Goal: Communication & Community: Share content

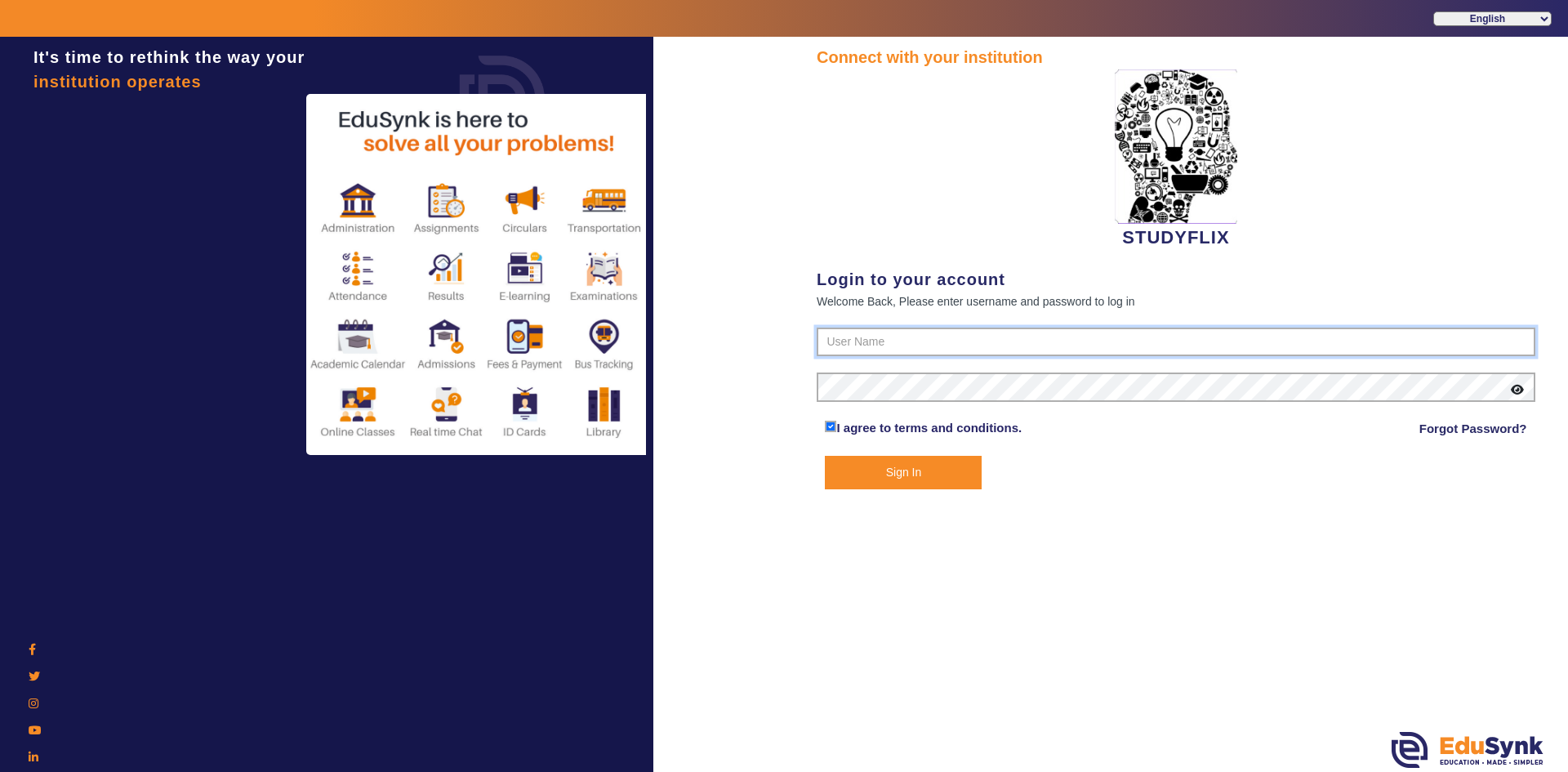
type input "6354922771"
click at [889, 468] on button "Sign In" at bounding box center [904, 472] width 157 height 33
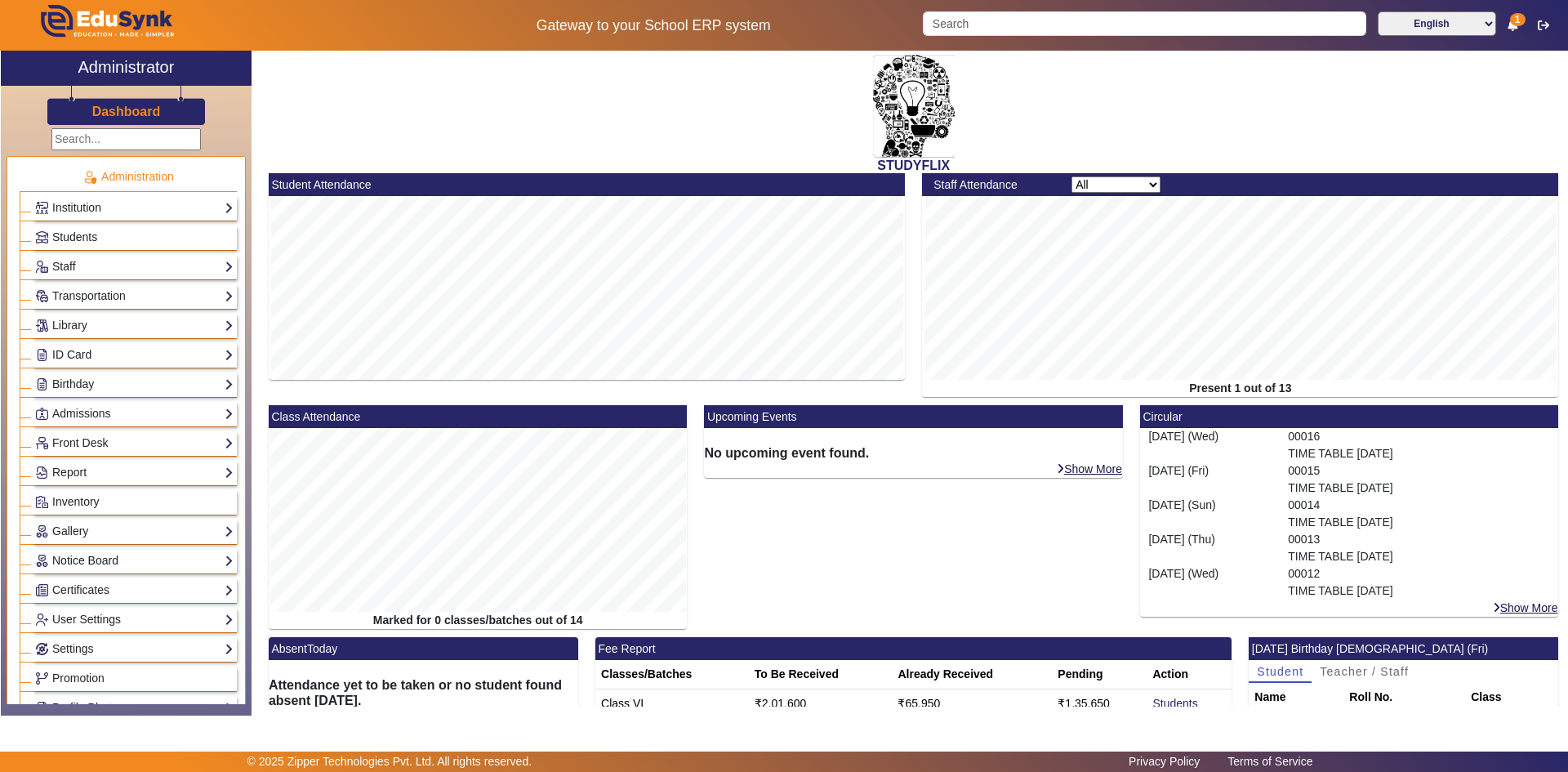
click at [90, 562] on link "Notice Board" at bounding box center [135, 561] width 199 height 19
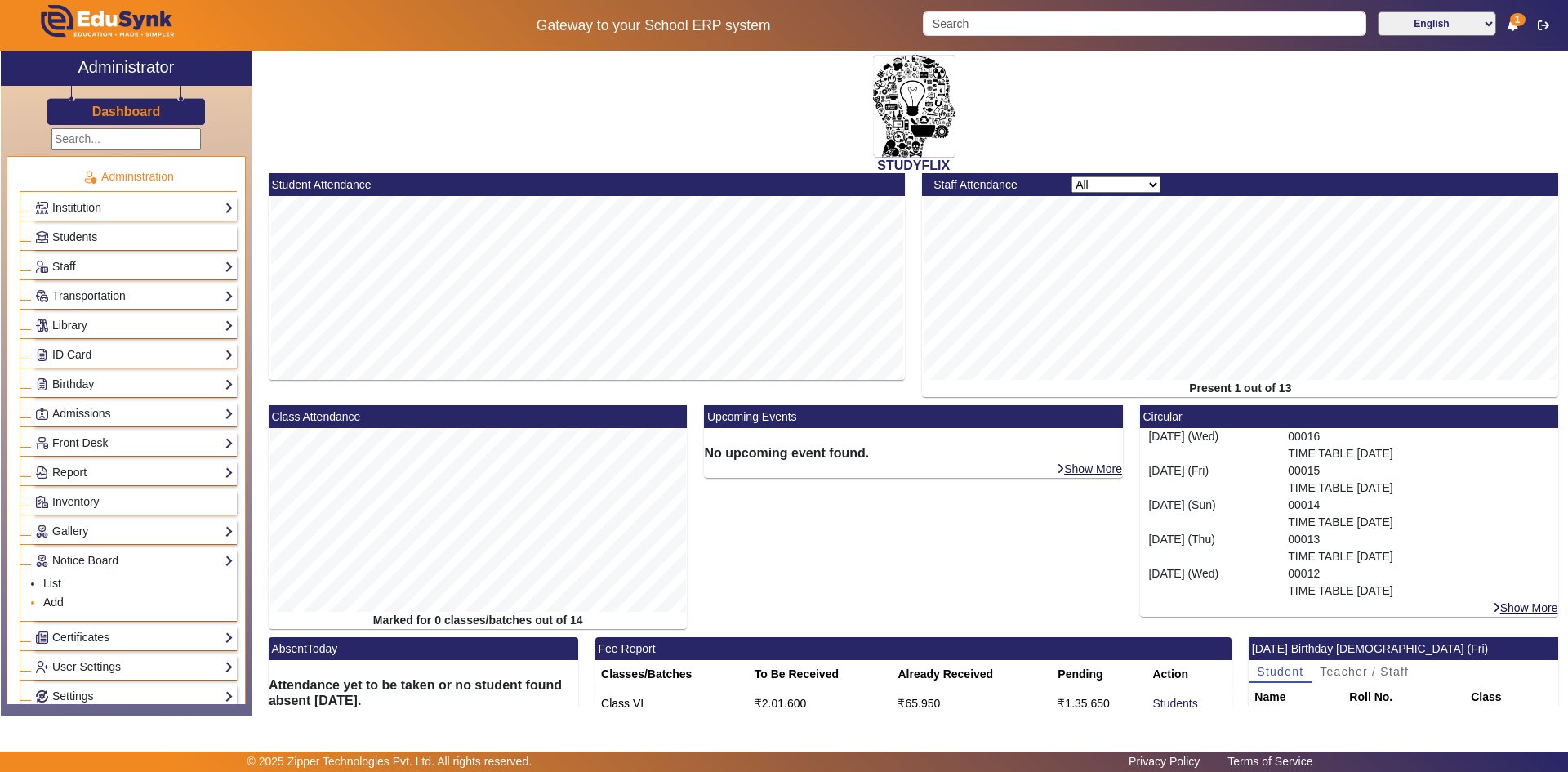
click at [52, 602] on link "Add" at bounding box center [53, 602] width 21 height 13
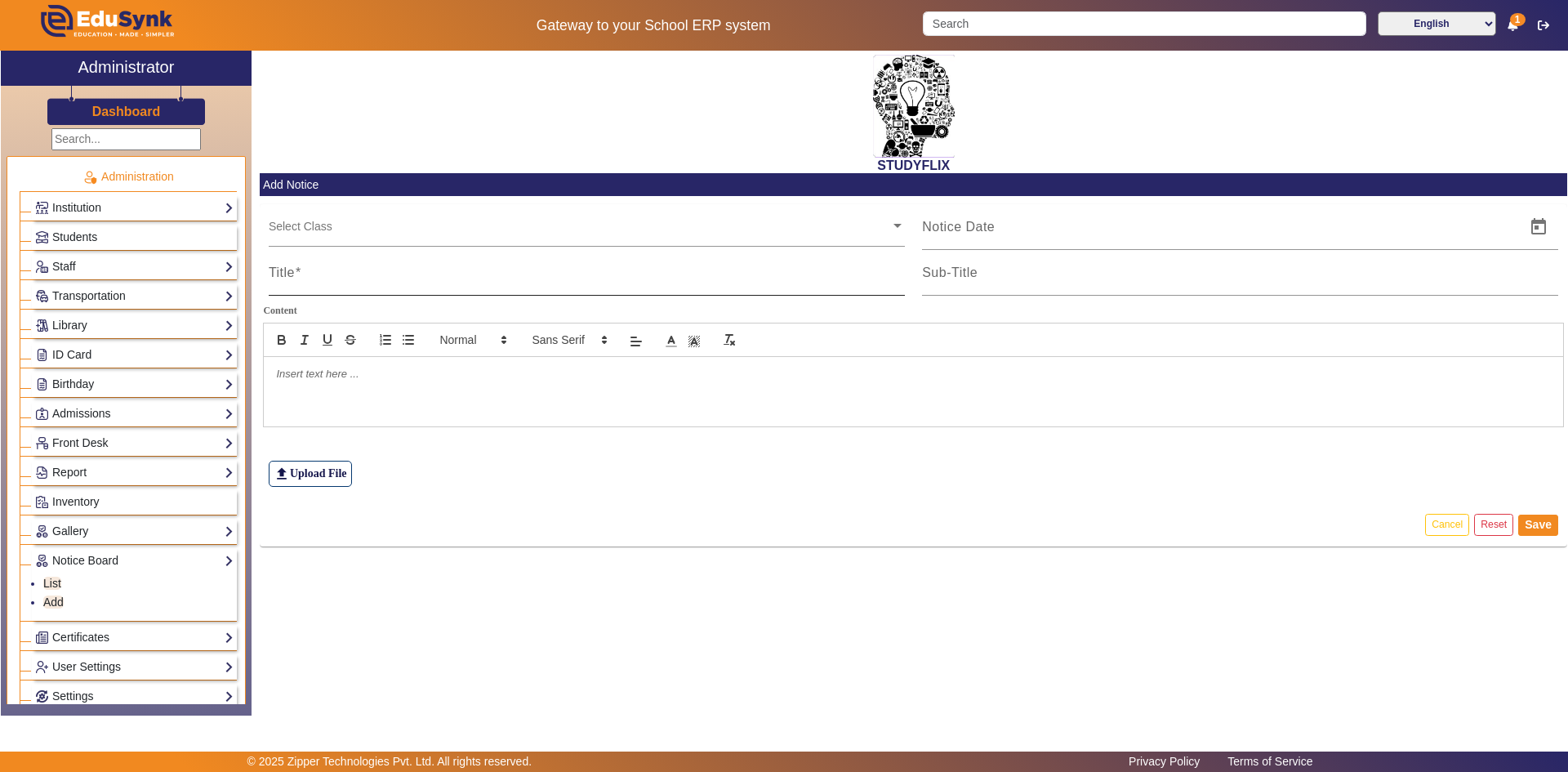
click at [312, 279] on input "Title" at bounding box center [587, 280] width 636 height 20
type input "TIME TABLE"
click at [997, 269] on div "Sub-Title" at bounding box center [1240, 273] width 636 height 46
type input "TIME TABLE"
click at [666, 396] on div at bounding box center [914, 391] width 1300 height 69
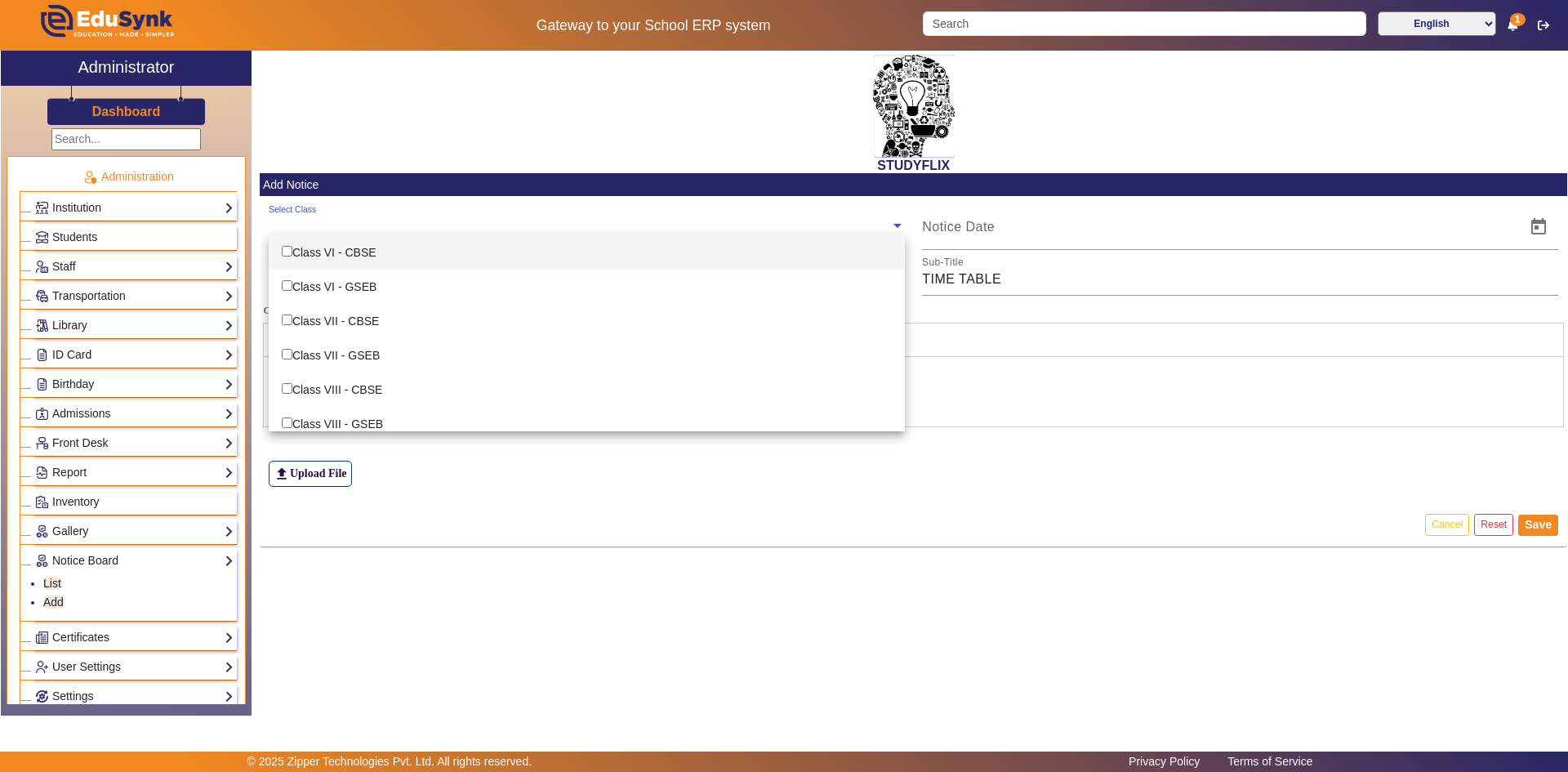
click at [399, 228] on input "text" at bounding box center [580, 226] width 622 height 15
click at [356, 265] on div "Class VI - CBSE" at bounding box center [587, 253] width 636 height 34
checkbox input "true"
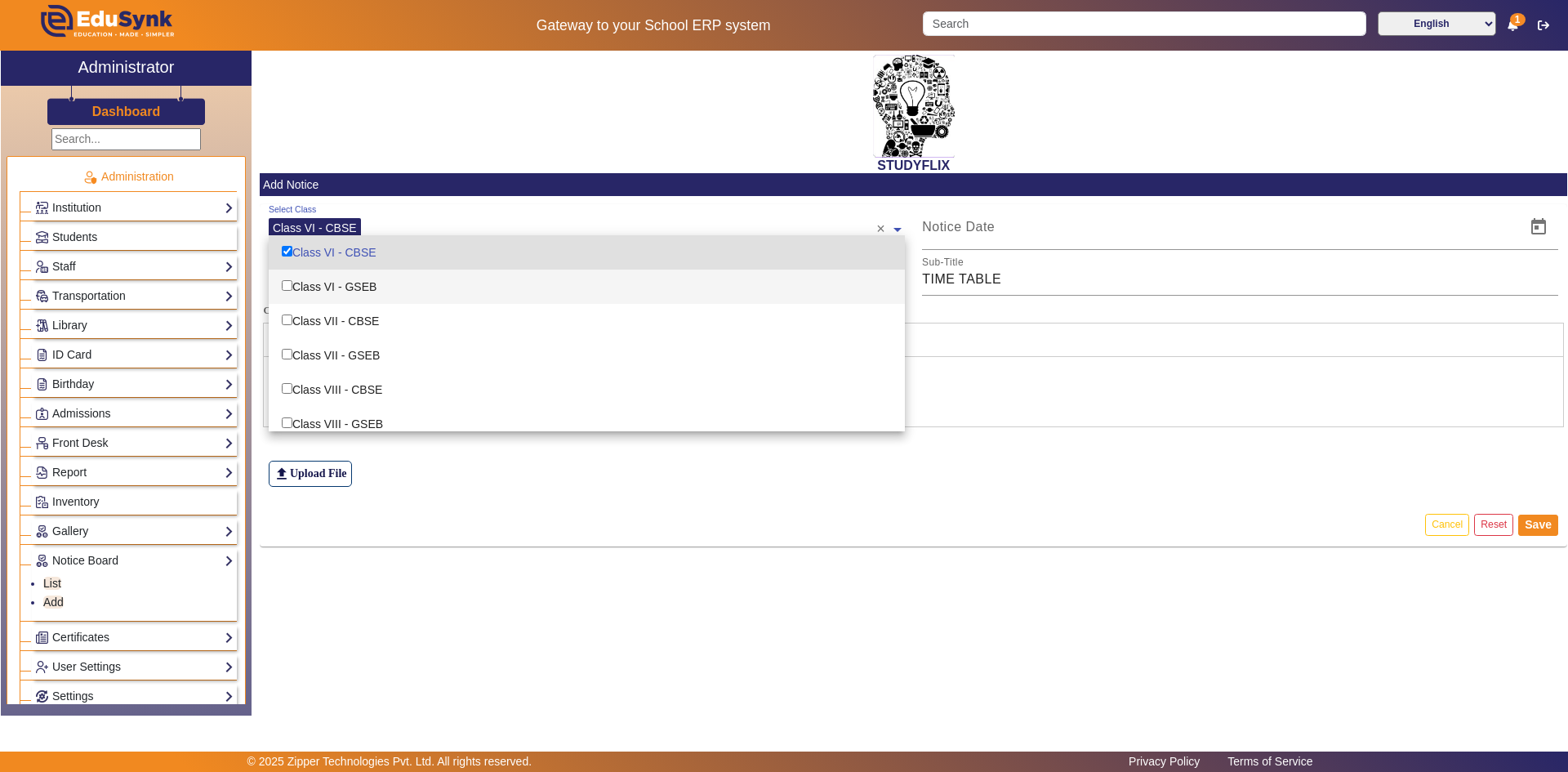
click at [360, 282] on div "Class VI - GSEB" at bounding box center [587, 287] width 636 height 34
checkbox input "true"
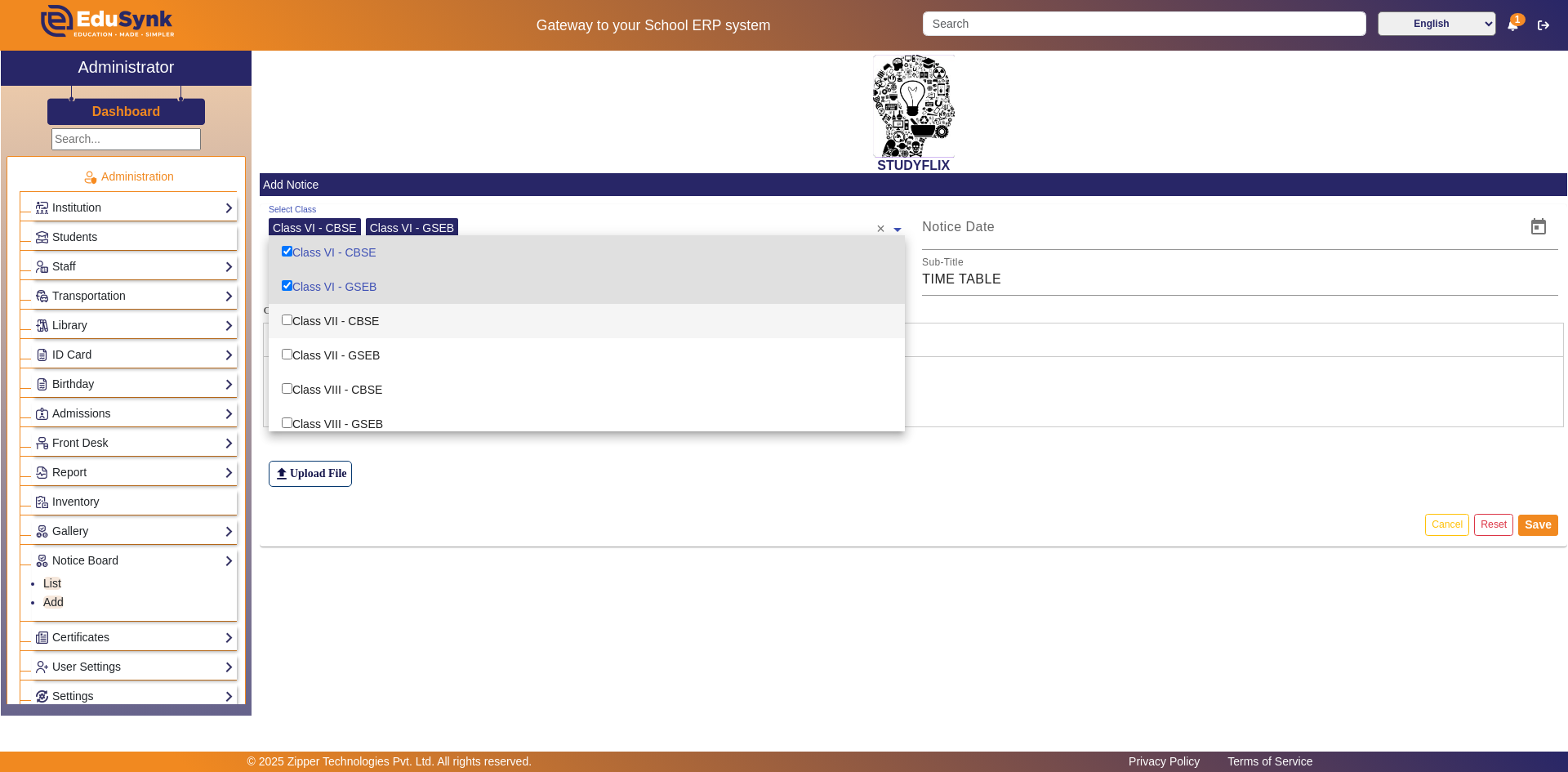
click at [354, 310] on div "Class VII - CBSE" at bounding box center [587, 321] width 636 height 34
checkbox input "true"
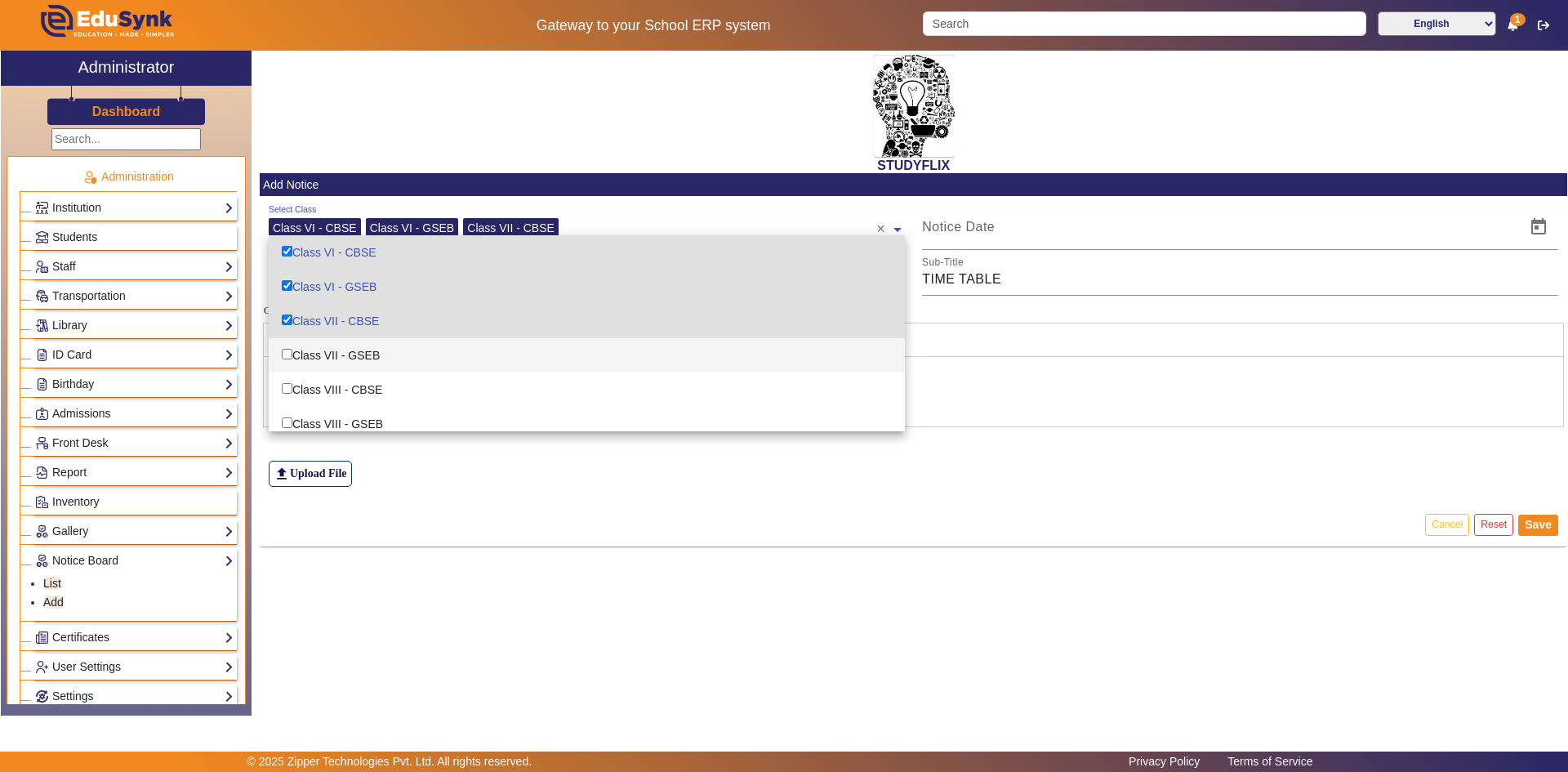
click at [359, 358] on div "Class VII - GSEB" at bounding box center [587, 356] width 636 height 34
checkbox input "true"
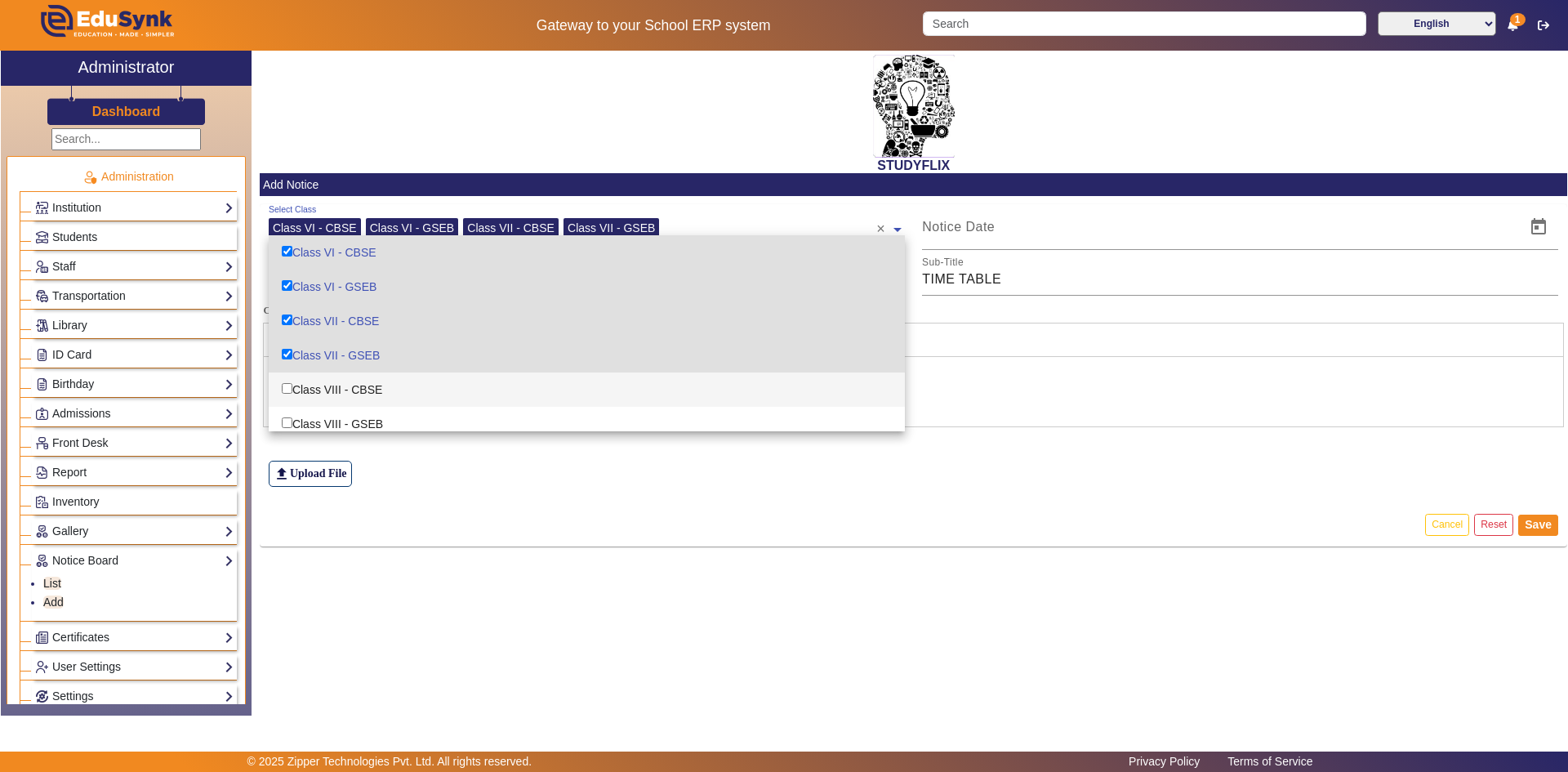
click at [354, 395] on div "Class VIII - CBSE" at bounding box center [587, 390] width 636 height 34
checkbox input "true"
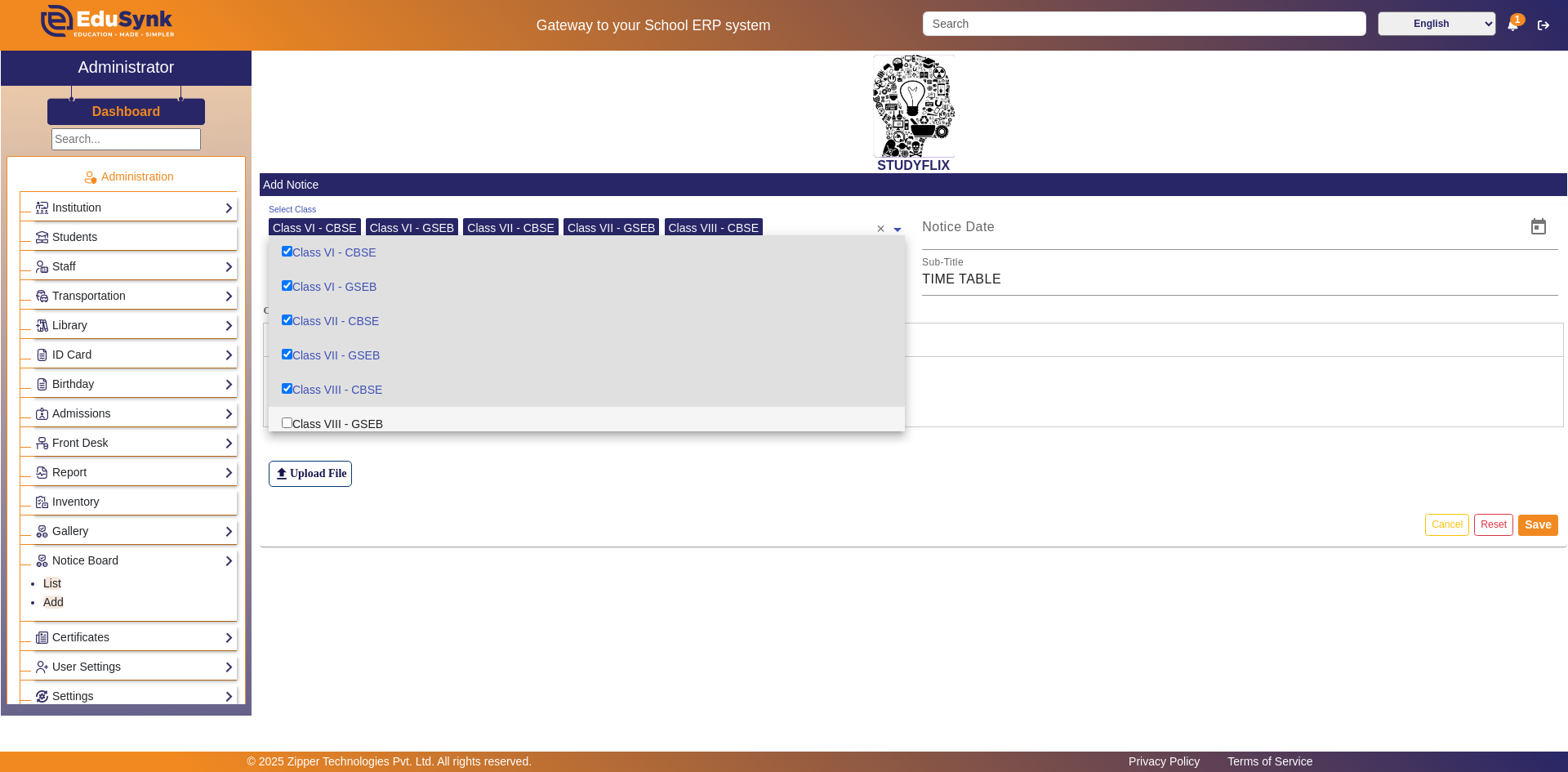
click at [356, 416] on div "Class VIII - GSEB" at bounding box center [587, 424] width 636 height 34
checkbox input "true"
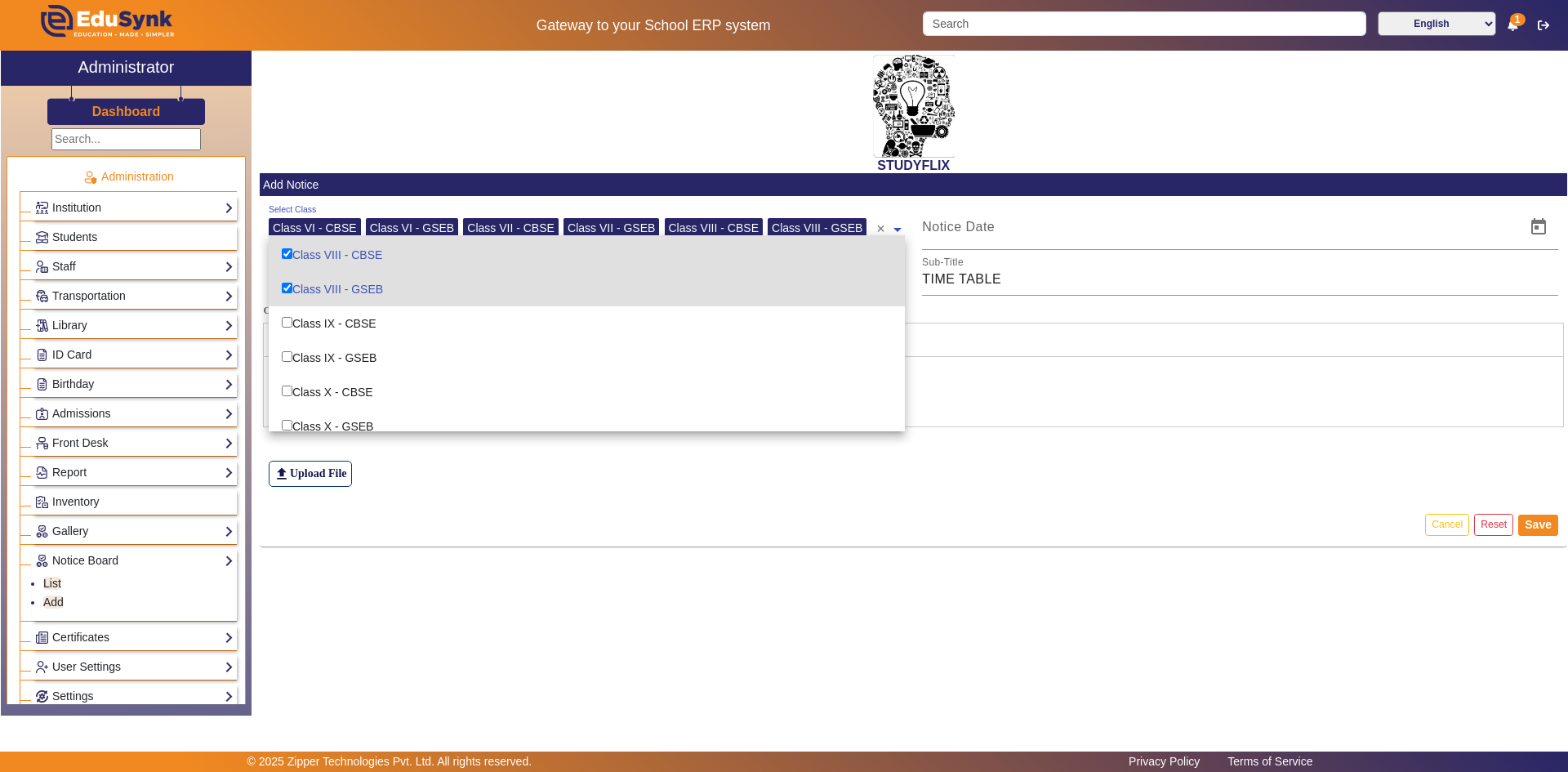
scroll to position [163, 0]
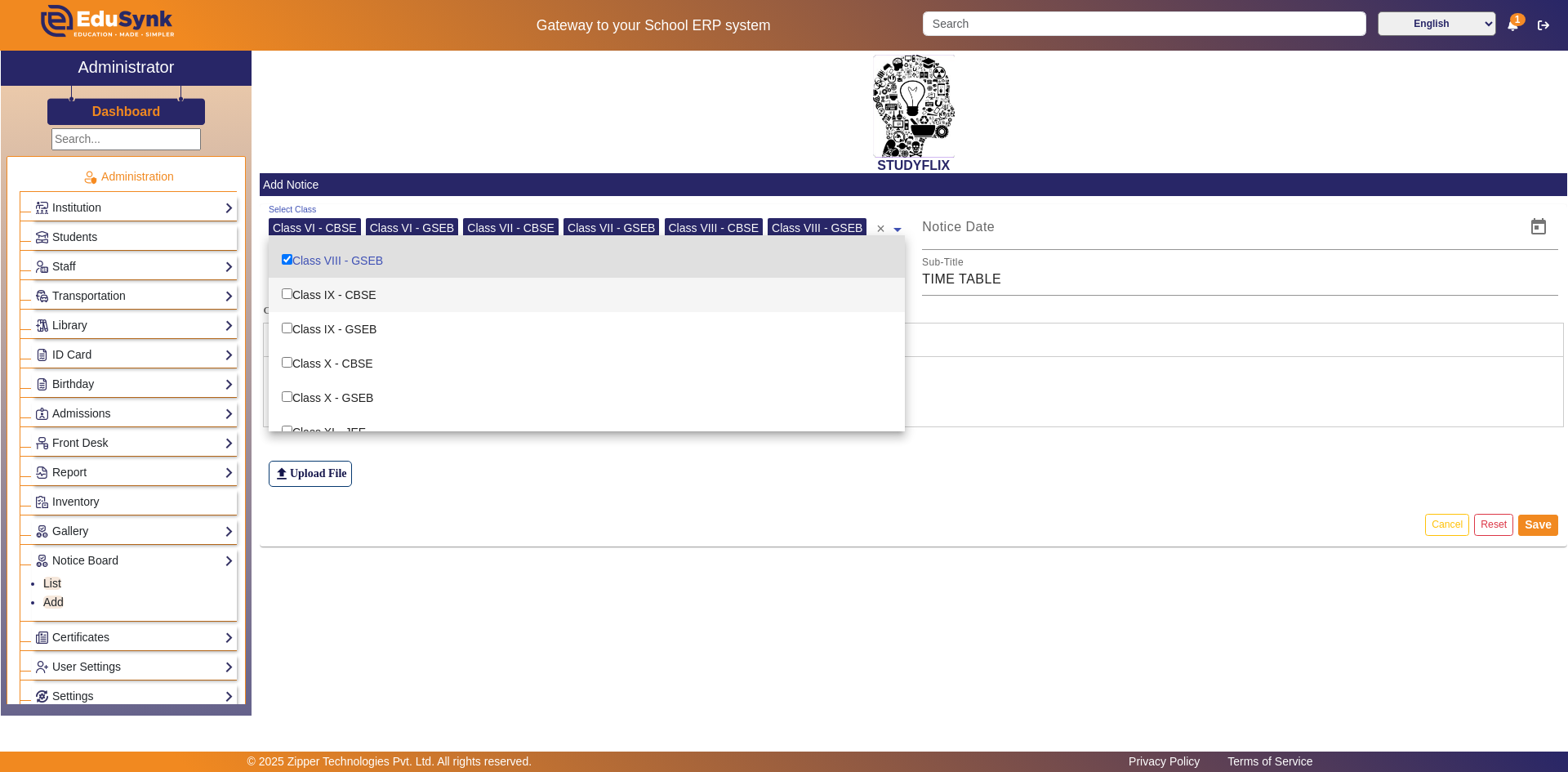
click at [358, 299] on div "Class IX - CBSE" at bounding box center [587, 295] width 636 height 34
checkbox input "true"
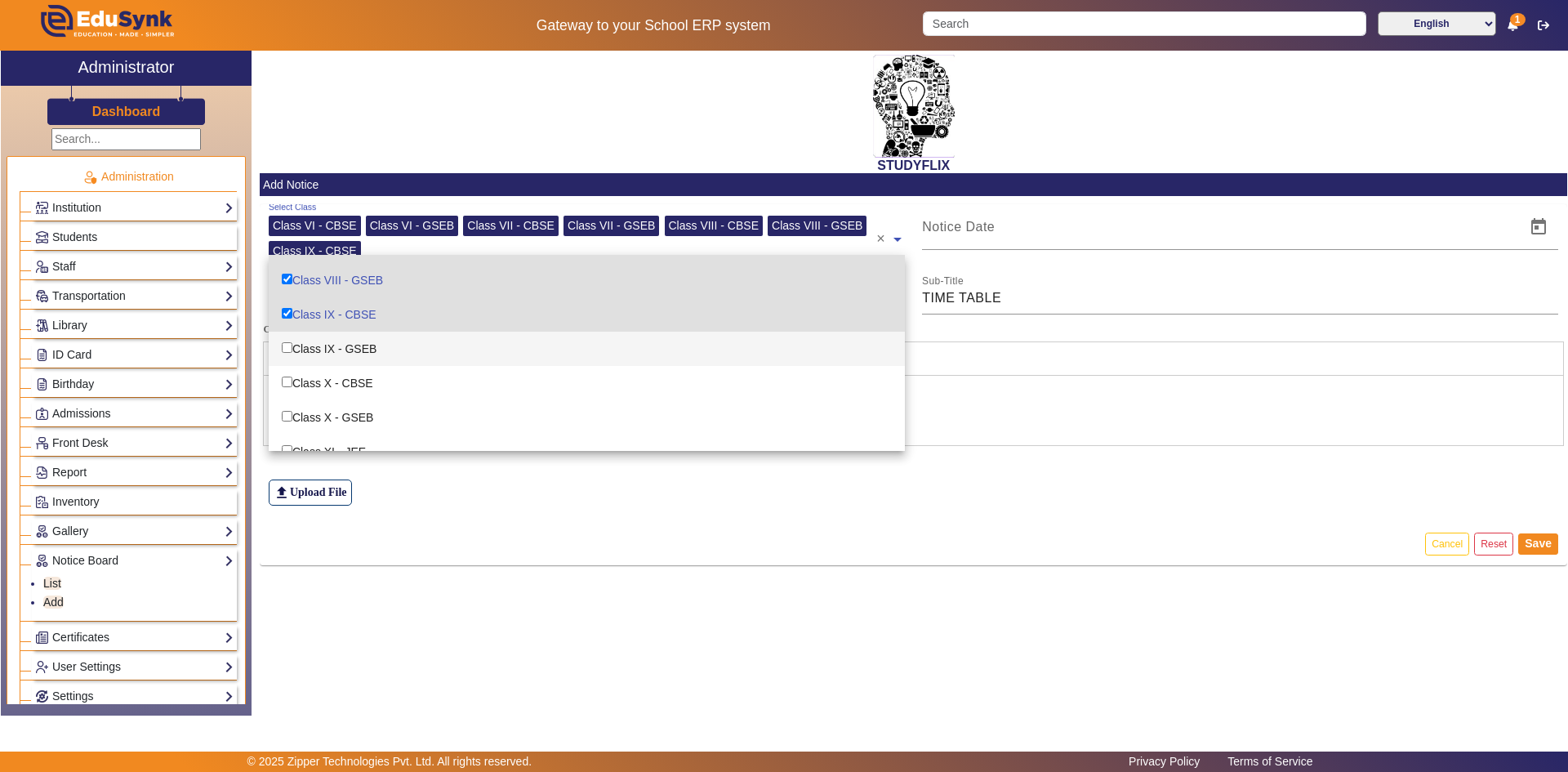
click at [344, 354] on div "Class IX - GSEB" at bounding box center [587, 349] width 636 height 34
checkbox input "true"
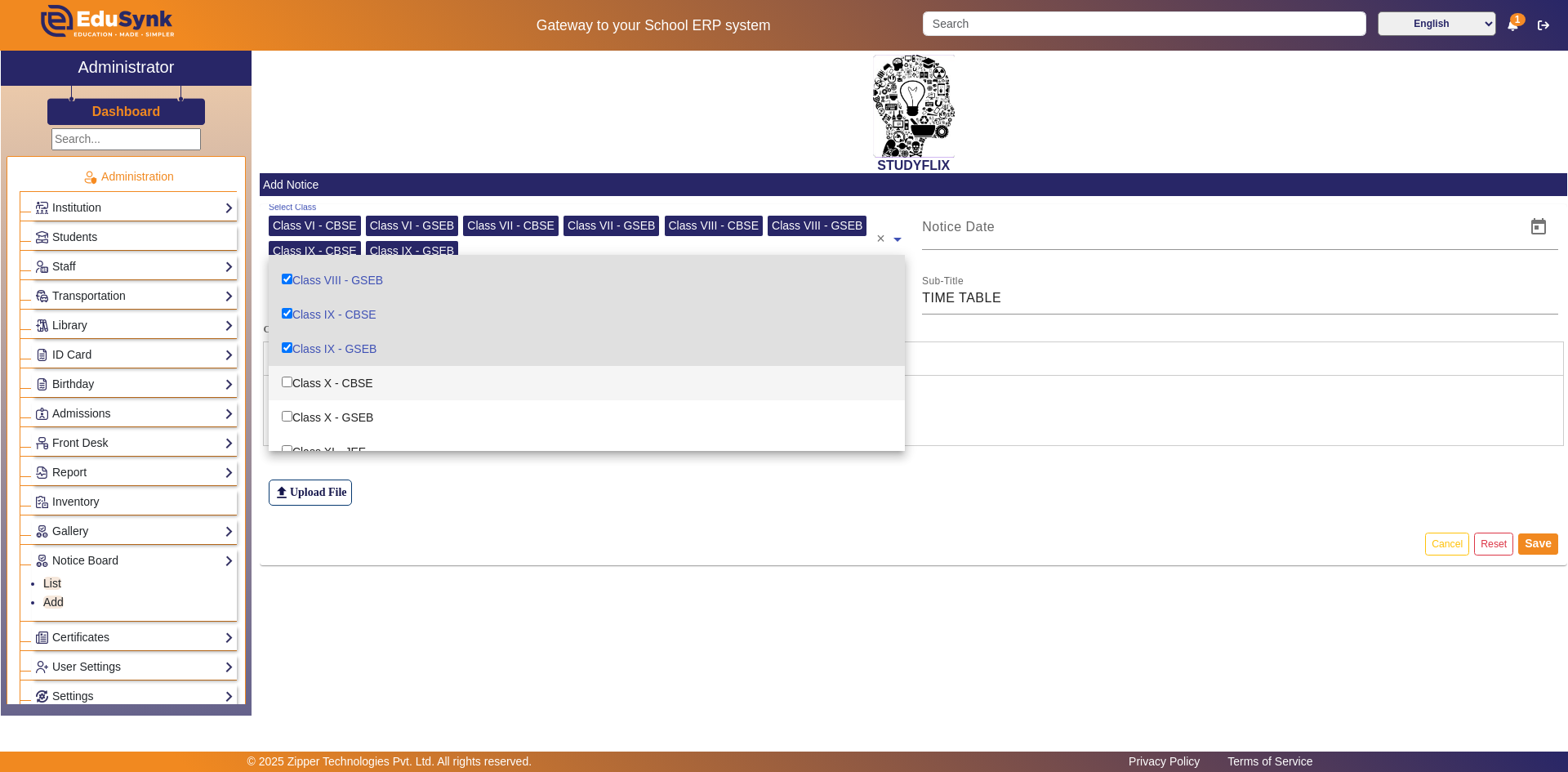
click at [340, 382] on div "Class X - CBSE" at bounding box center [587, 383] width 636 height 34
checkbox input "true"
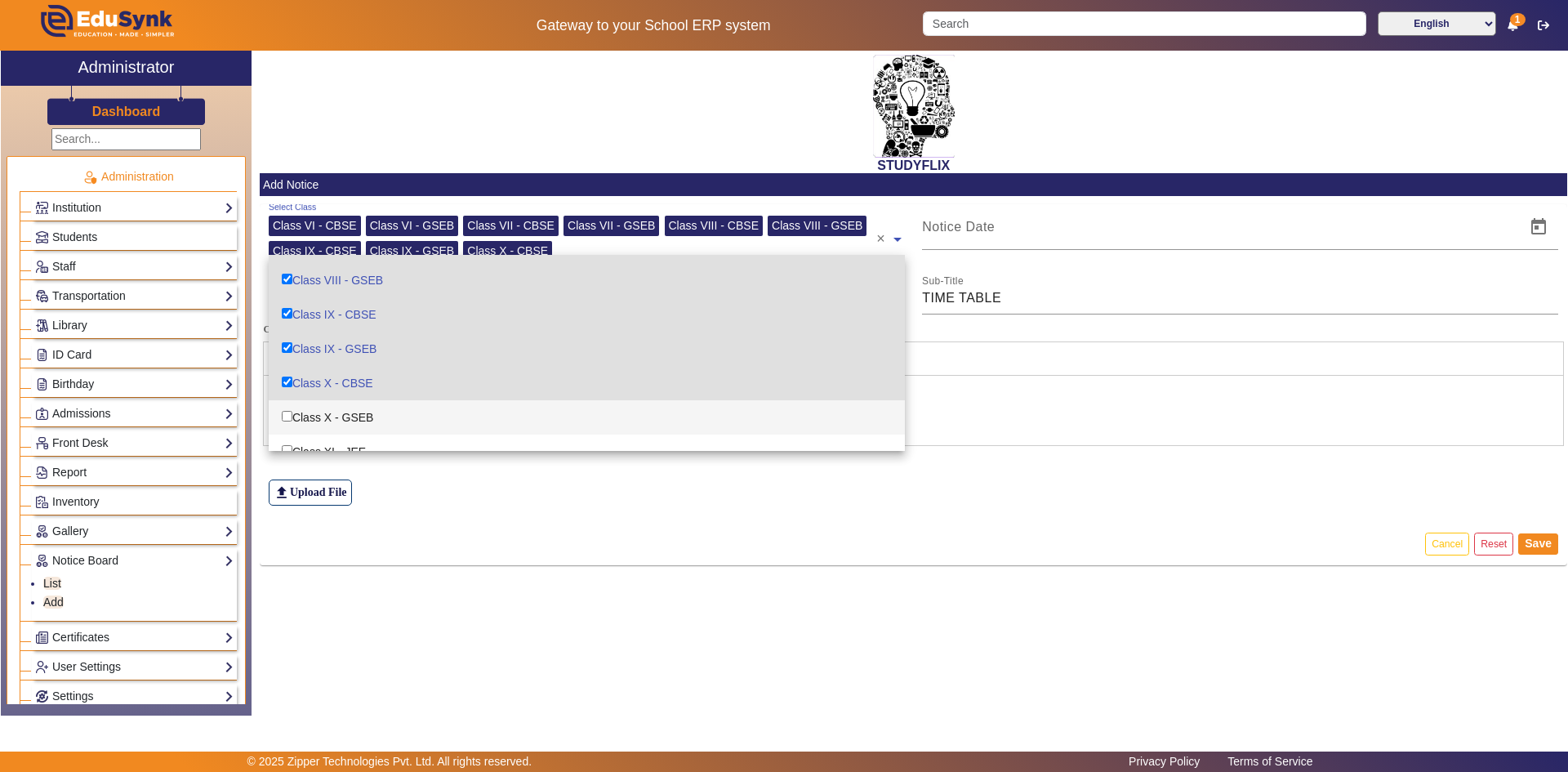
click at [346, 416] on div "Class X - GSEB" at bounding box center [587, 417] width 636 height 34
checkbox input "true"
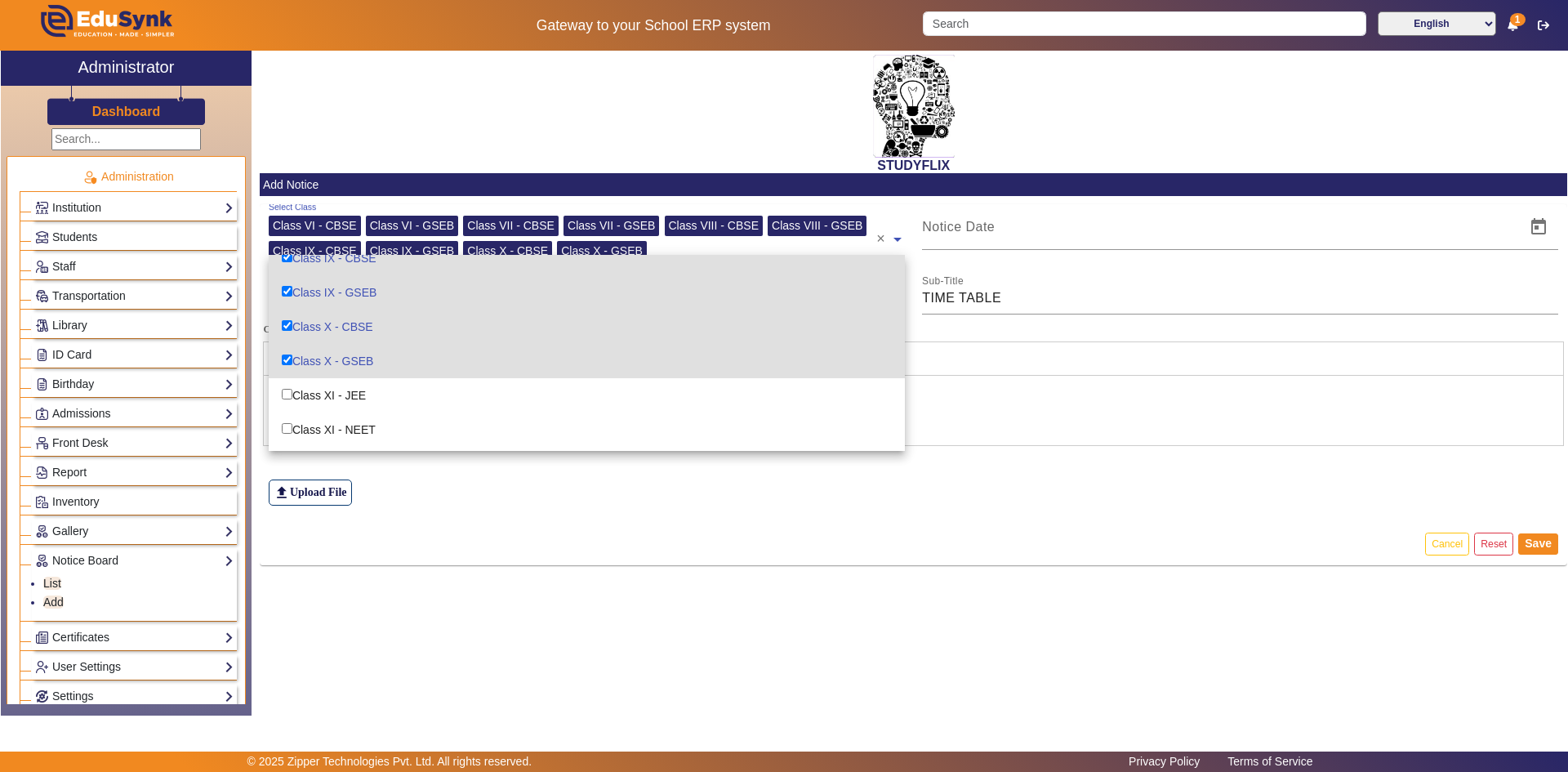
scroll to position [245, 0]
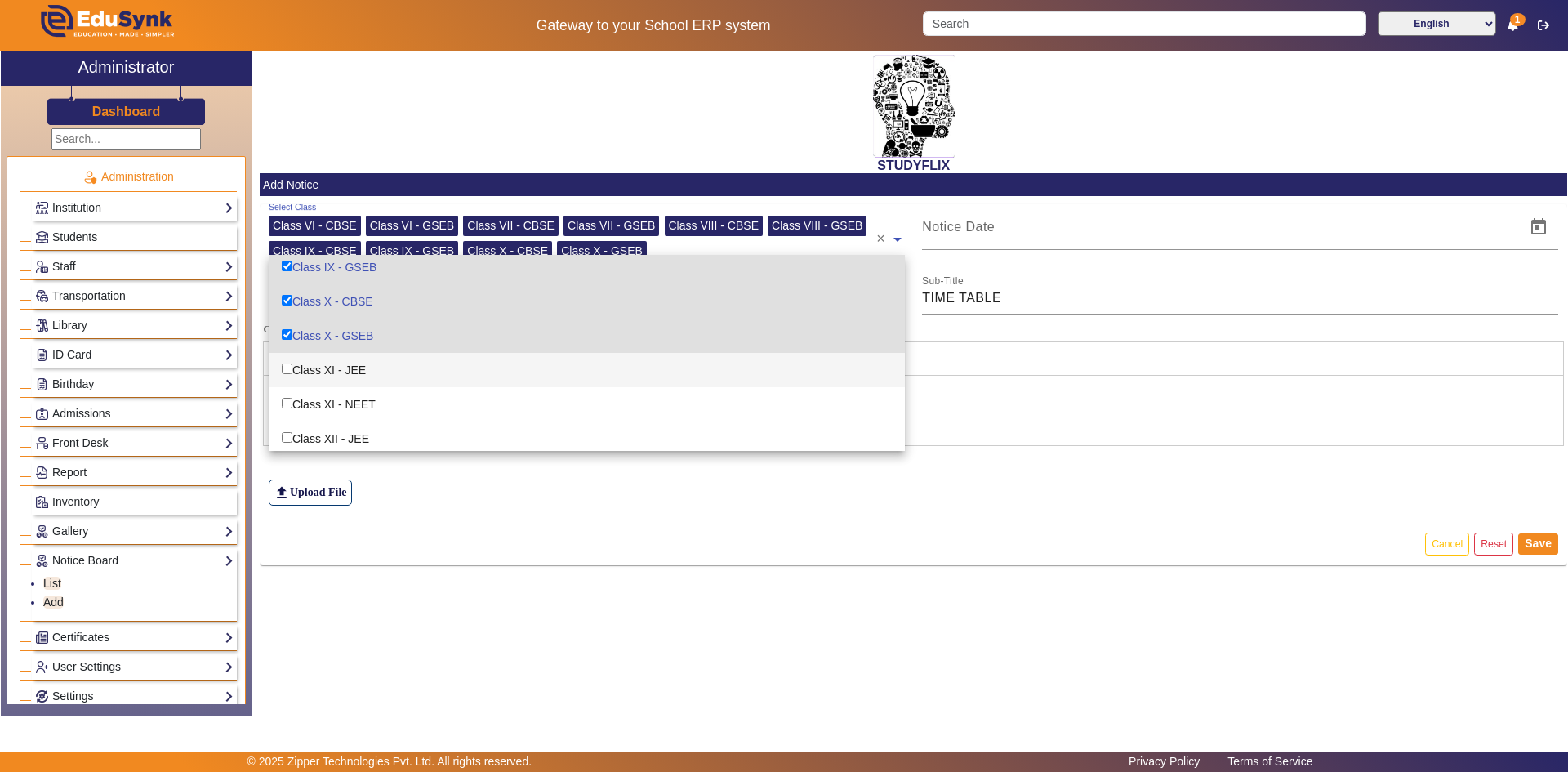
click at [387, 363] on div "Class XI - JEE" at bounding box center [587, 370] width 636 height 34
checkbox input "true"
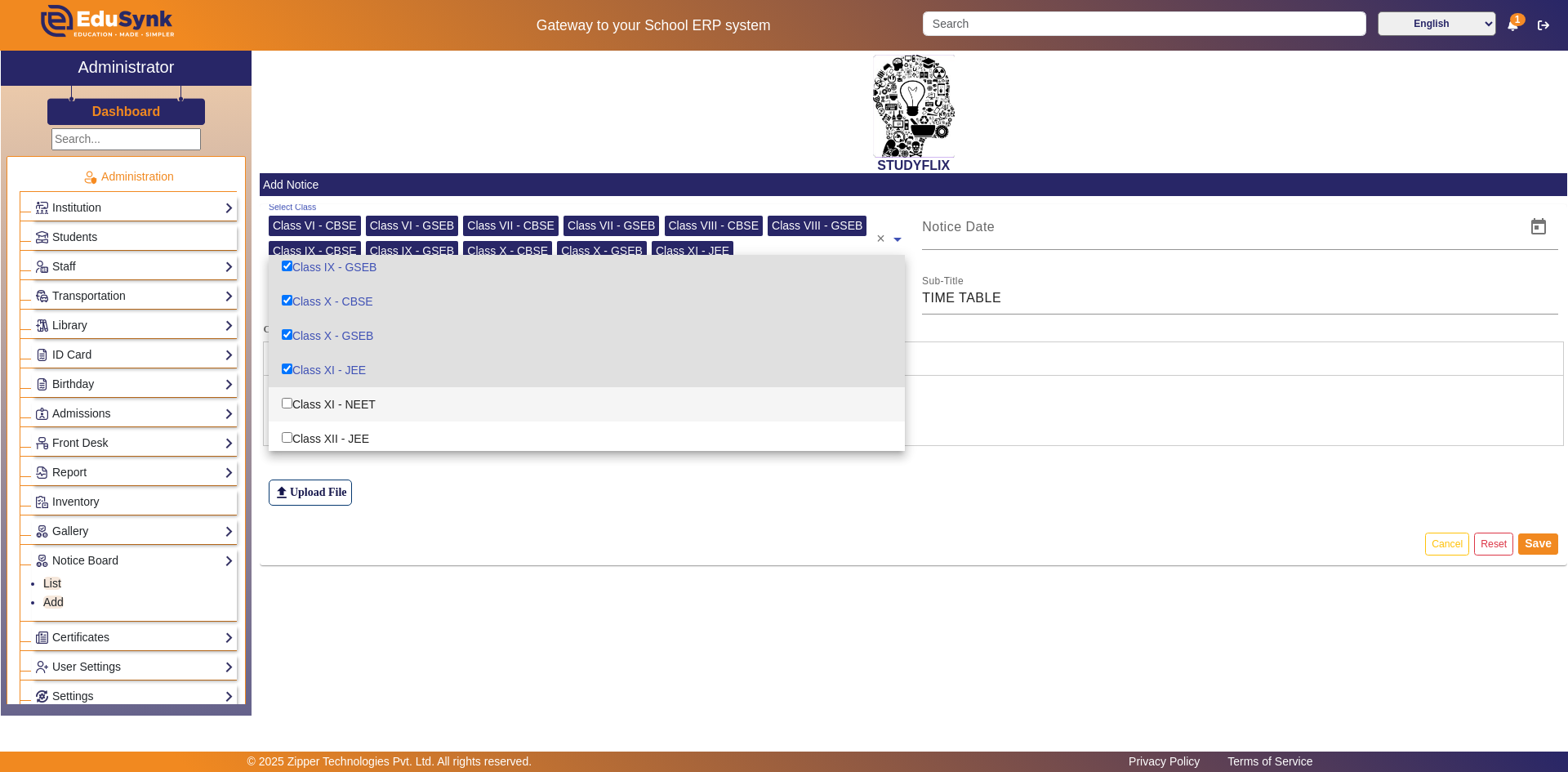
click at [376, 404] on div "Class XI - NEET" at bounding box center [587, 405] width 636 height 34
checkbox input "true"
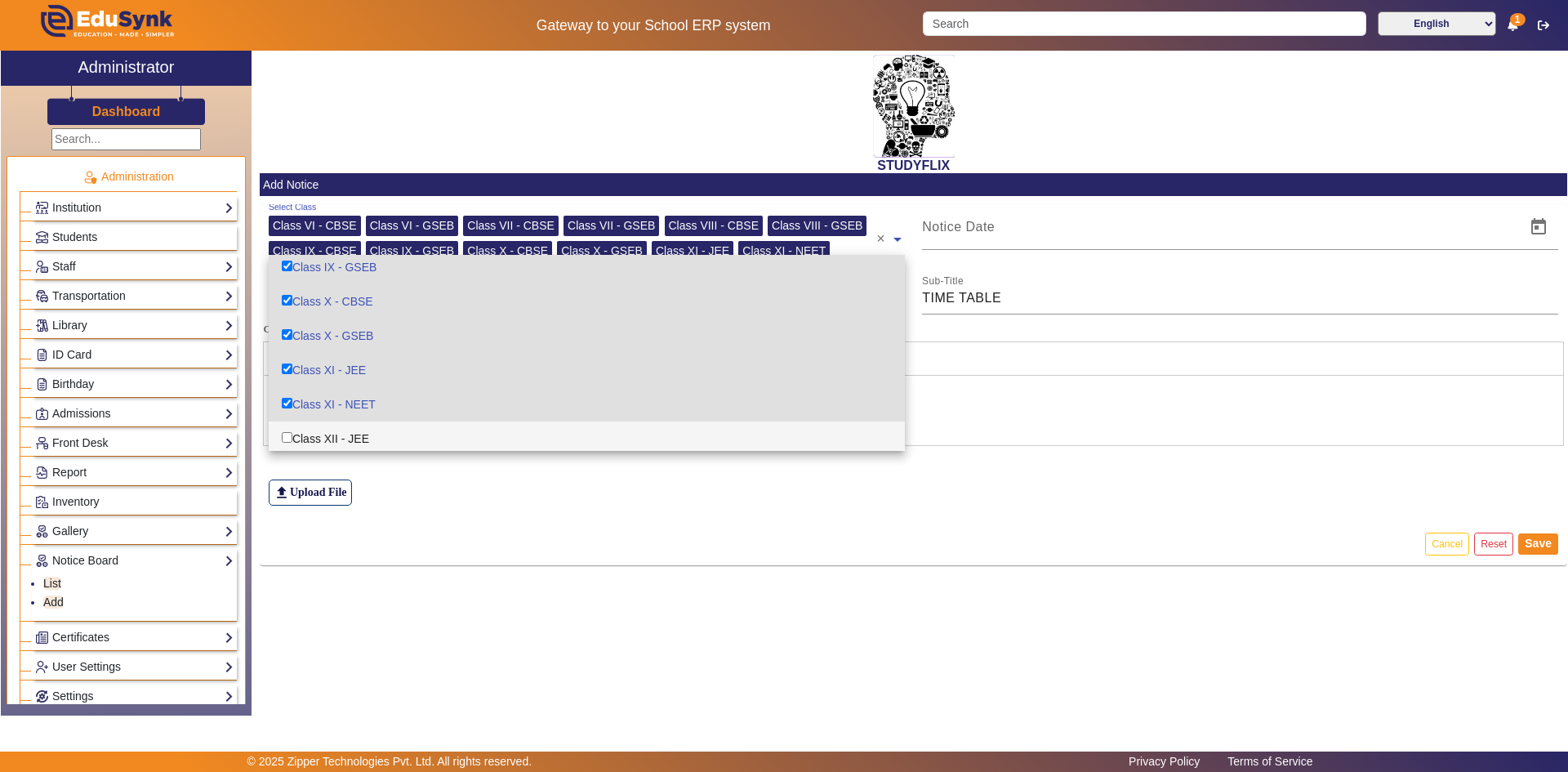
click at [355, 442] on div "Class XII - JEE" at bounding box center [587, 439] width 636 height 34
checkbox input "true"
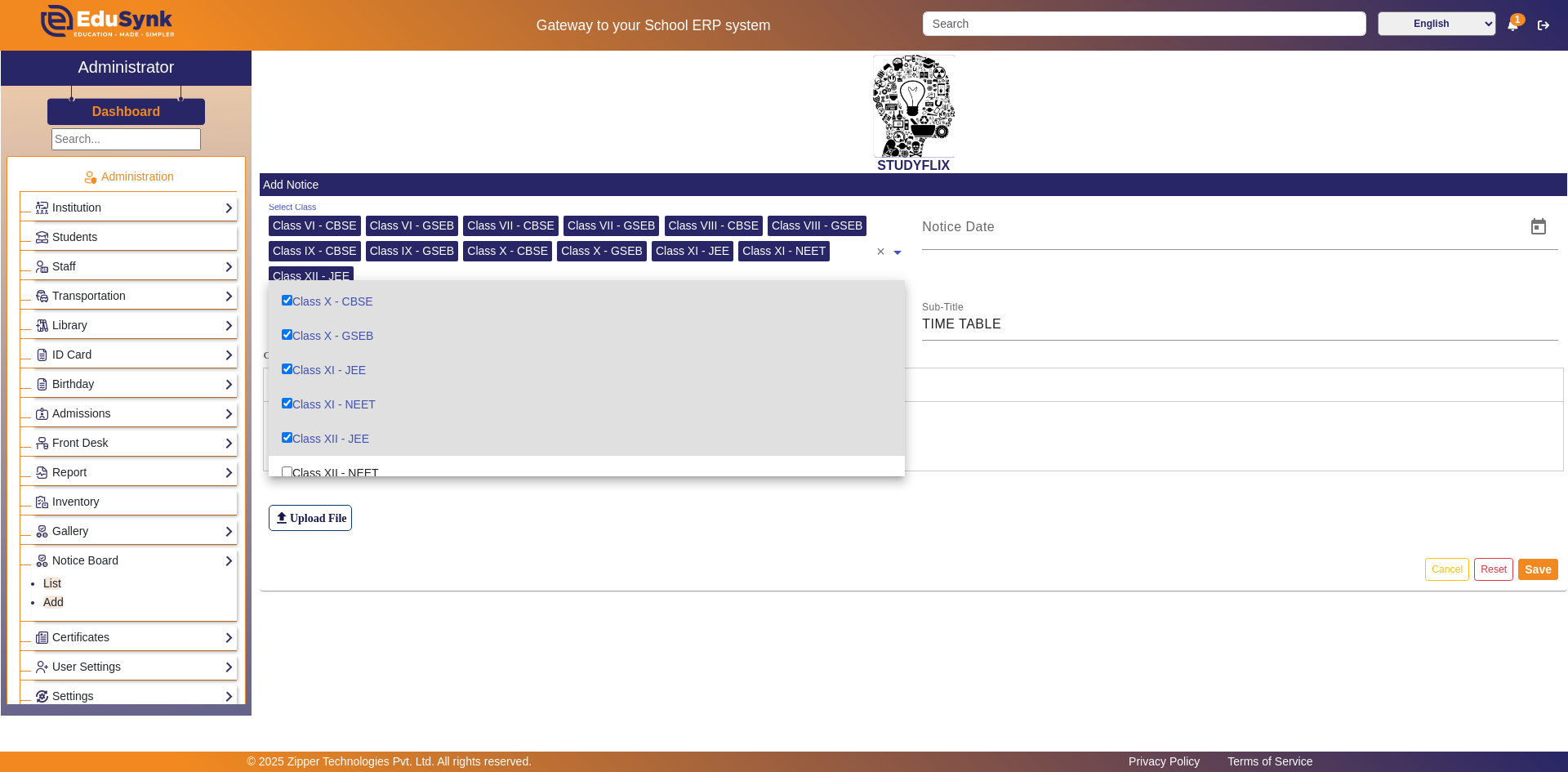
scroll to position [284, 0]
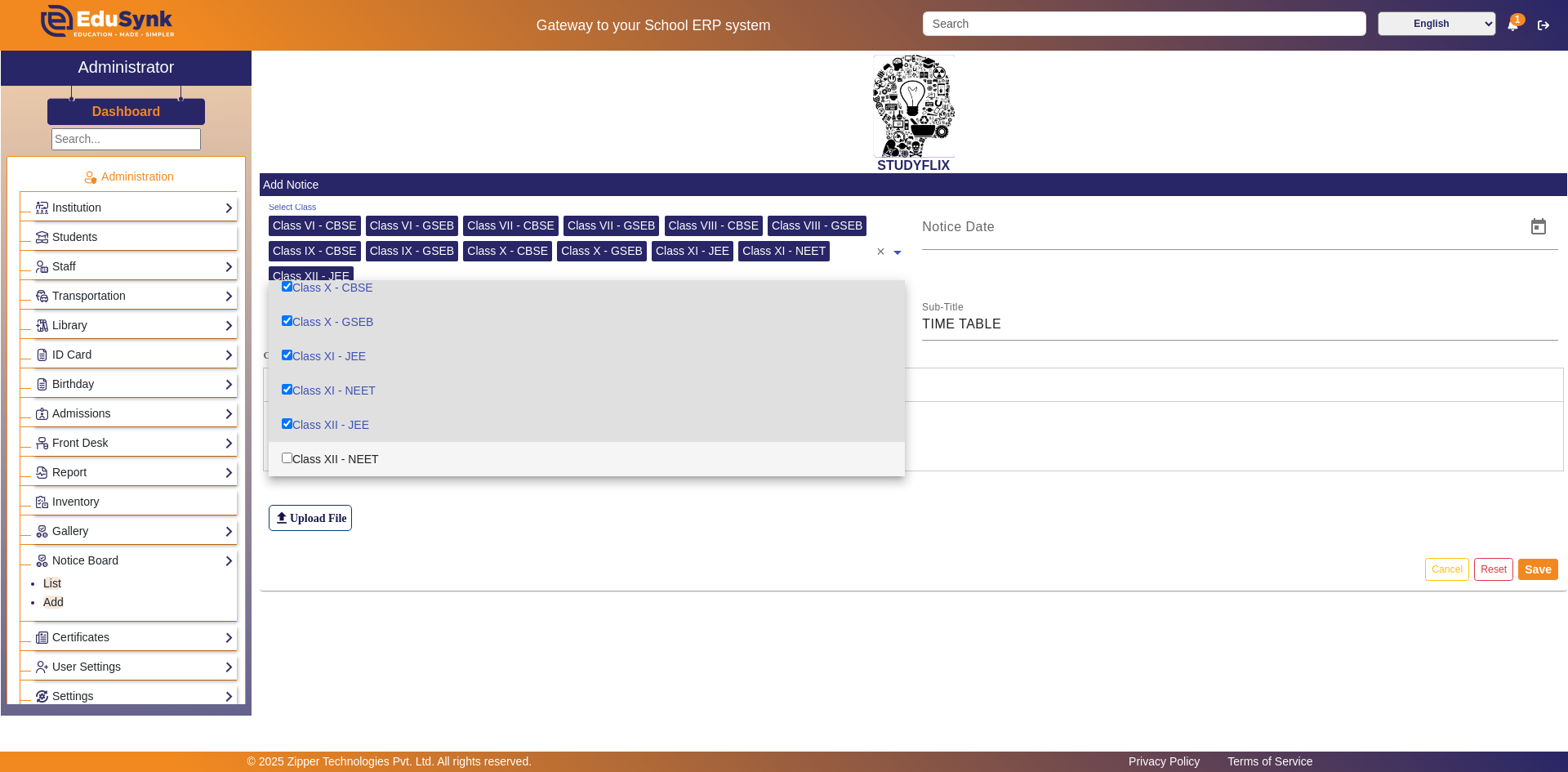
click at [357, 463] on div "Class XII - NEET" at bounding box center [587, 459] width 636 height 34
checkbox input "true"
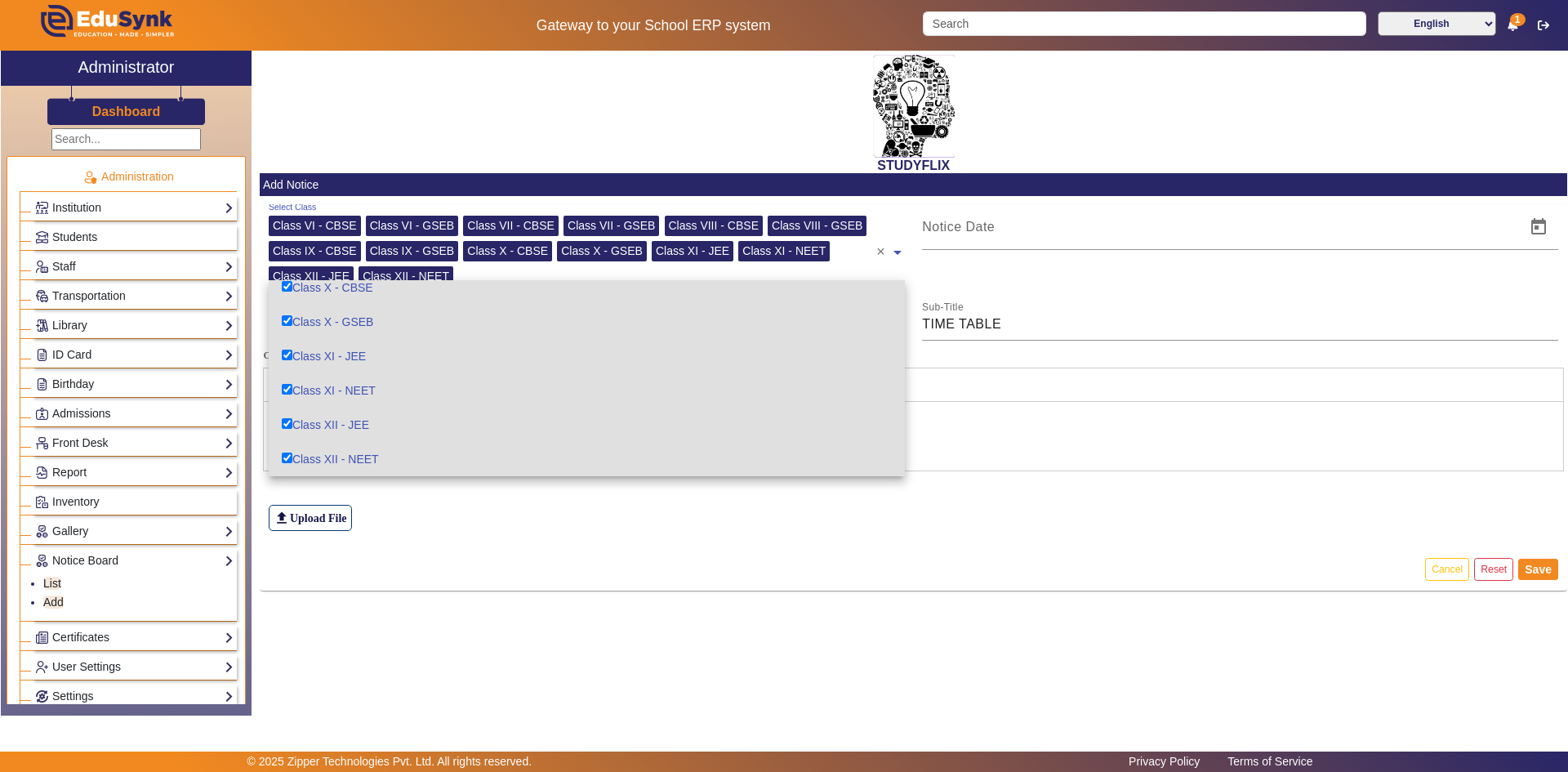
click at [933, 452] on div "T T" at bounding box center [914, 436] width 1300 height 69
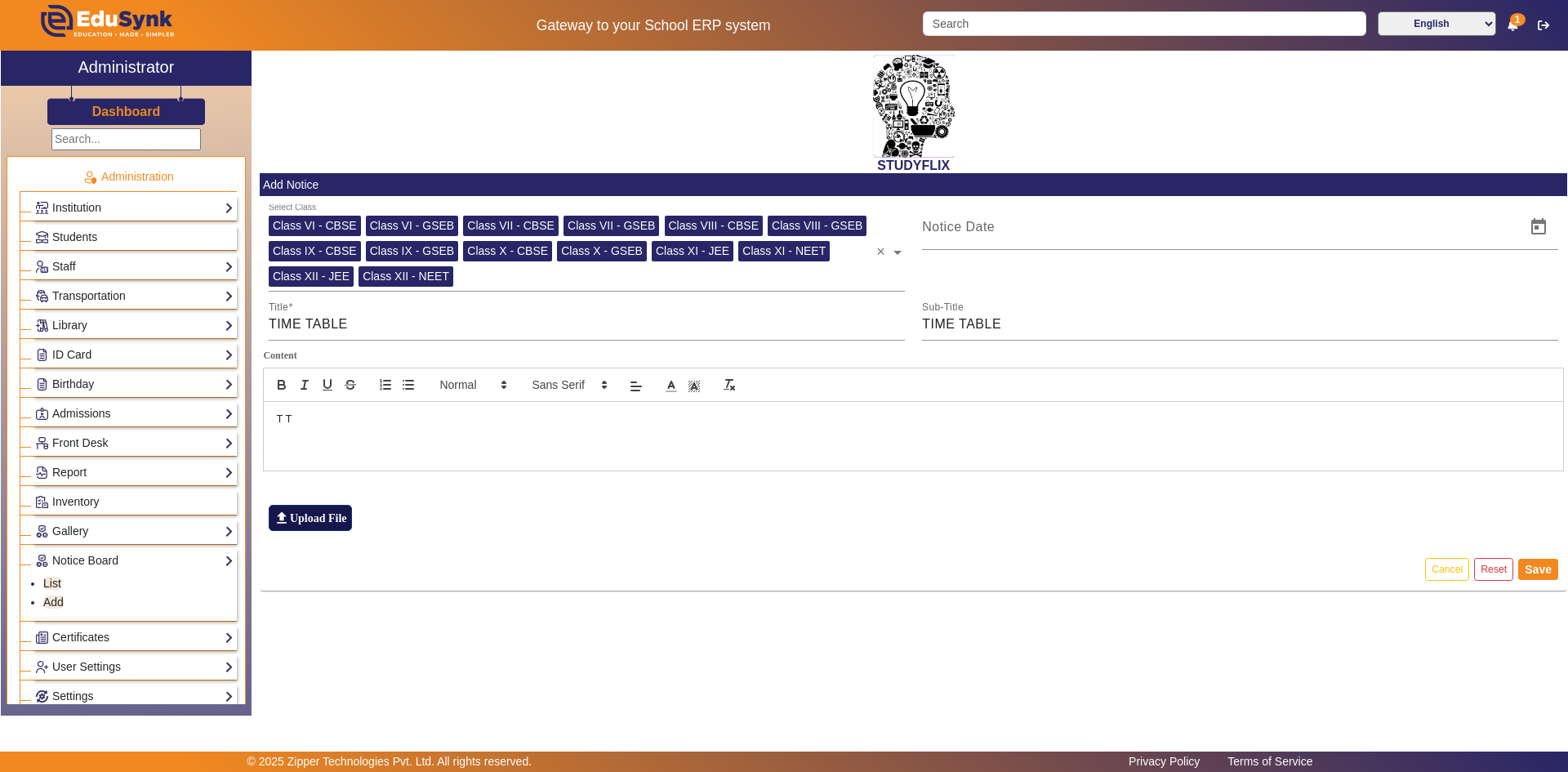
click at [295, 515] on label "file_upload Upload File" at bounding box center [311, 517] width 83 height 26
click at [0, 0] on input "file_upload Upload File" at bounding box center [0, 0] width 0 height 0
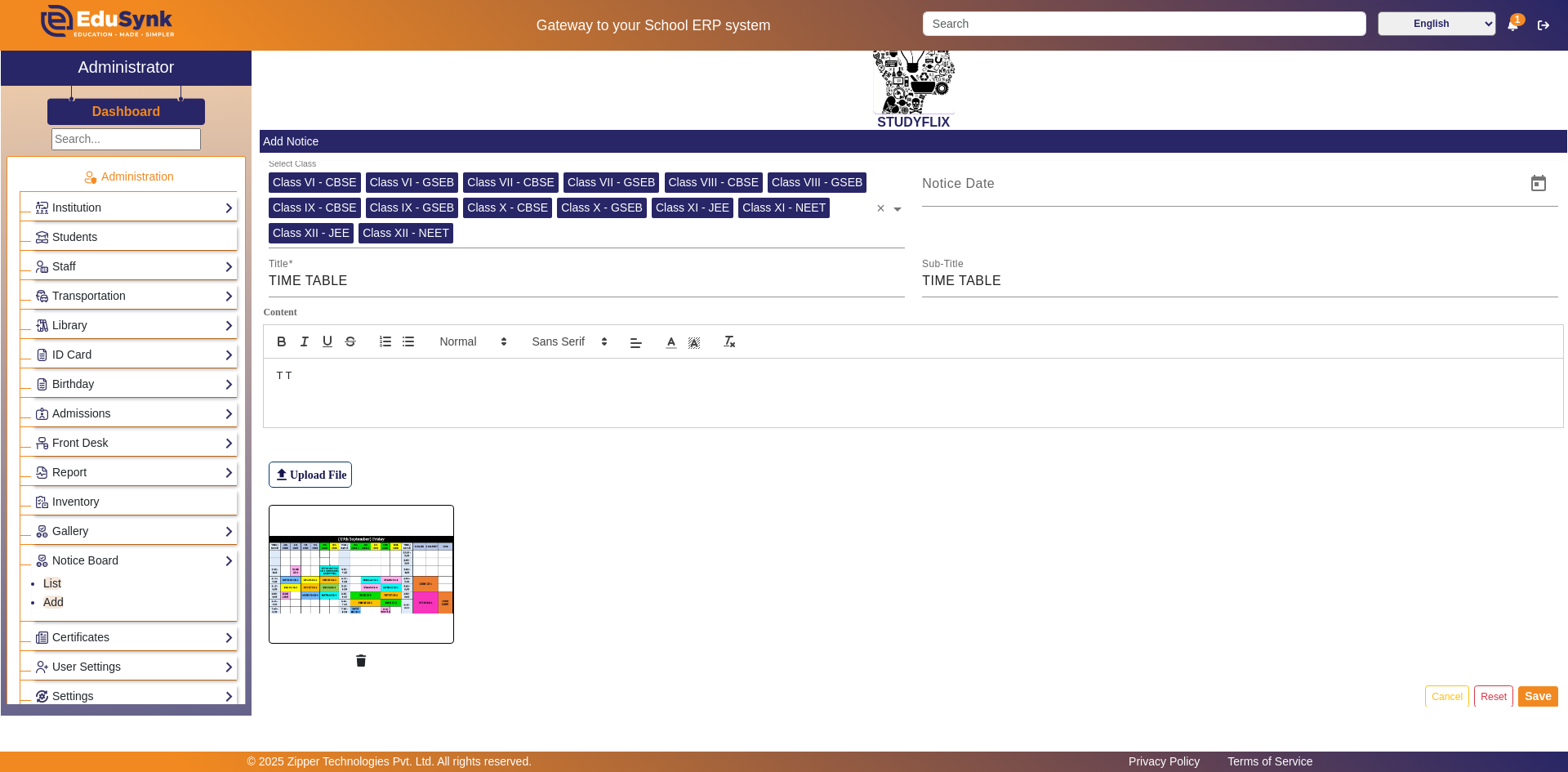
scroll to position [61, 0]
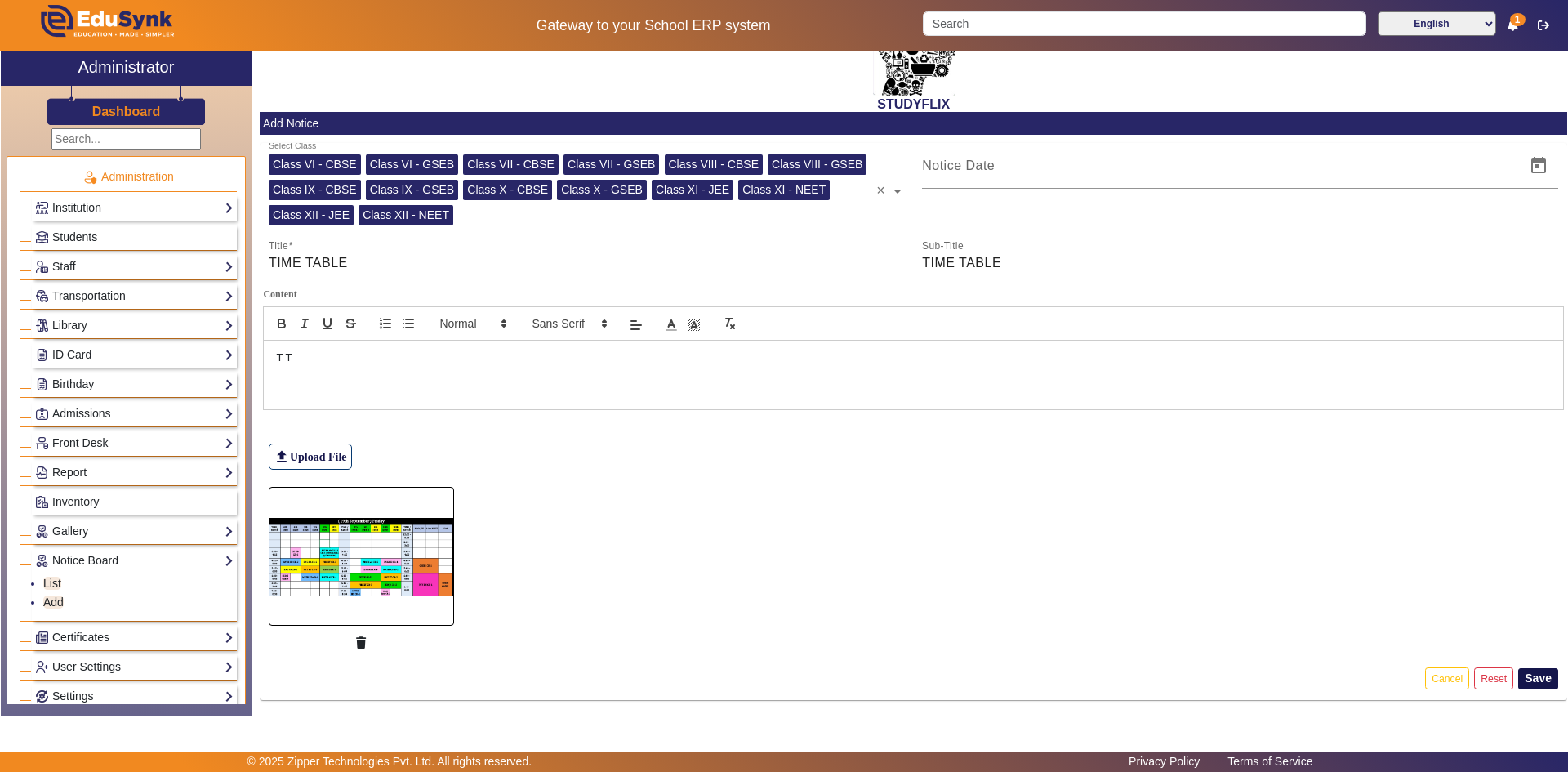
click at [1538, 676] on button "Save" at bounding box center [1538, 679] width 40 height 22
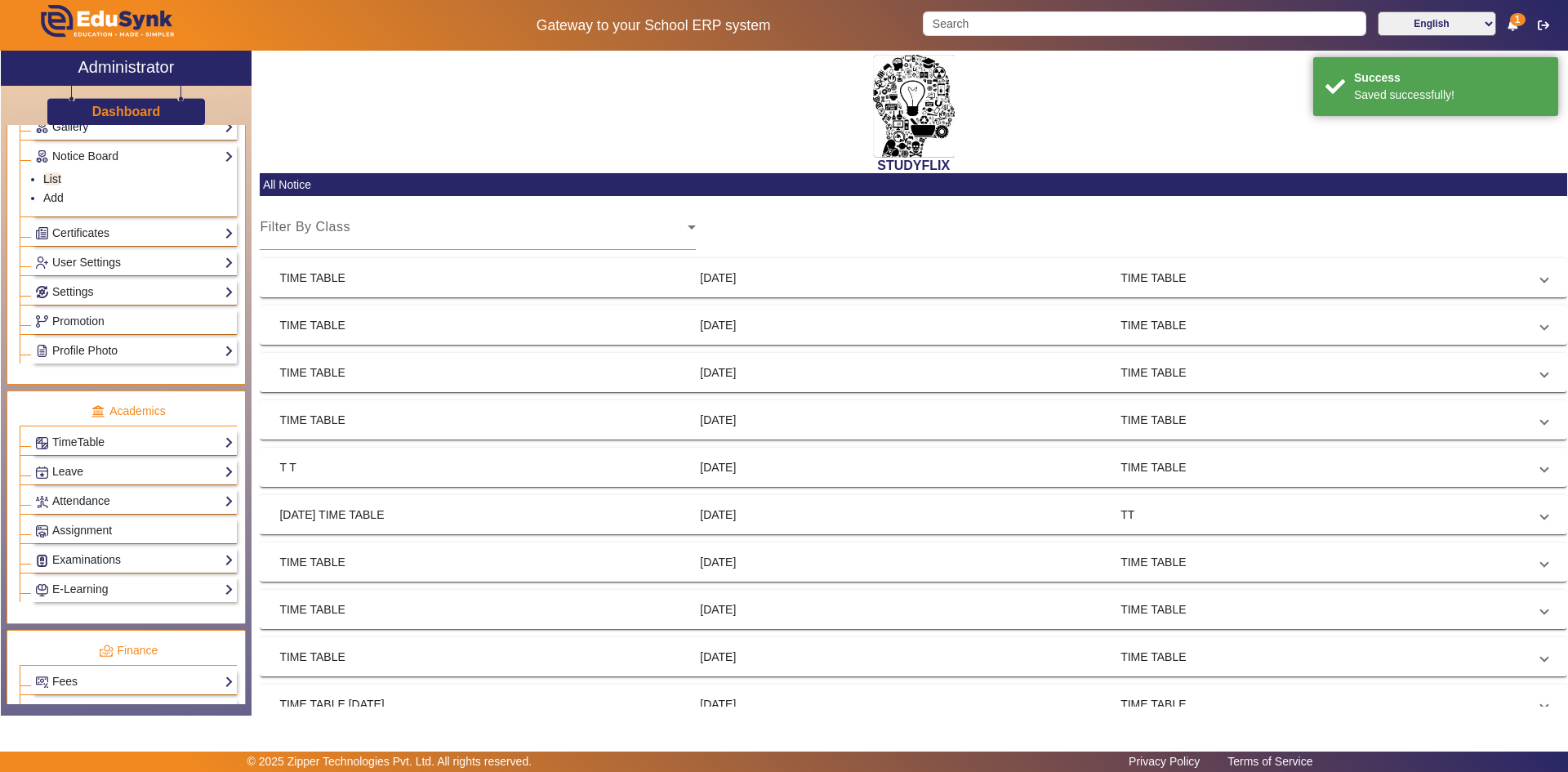
scroll to position [490, 0]
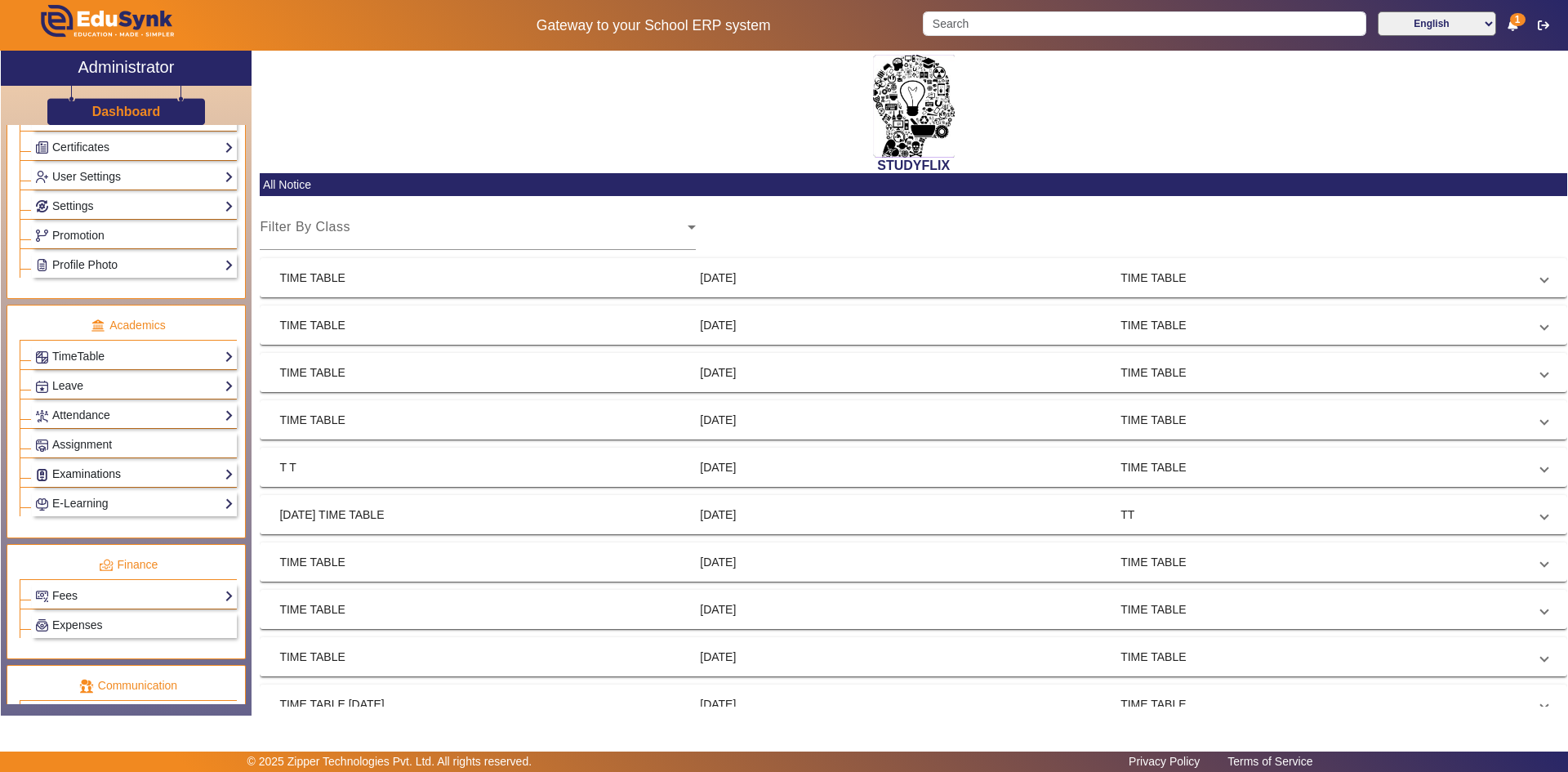
click at [79, 470] on link "Examinations" at bounding box center [135, 474] width 199 height 19
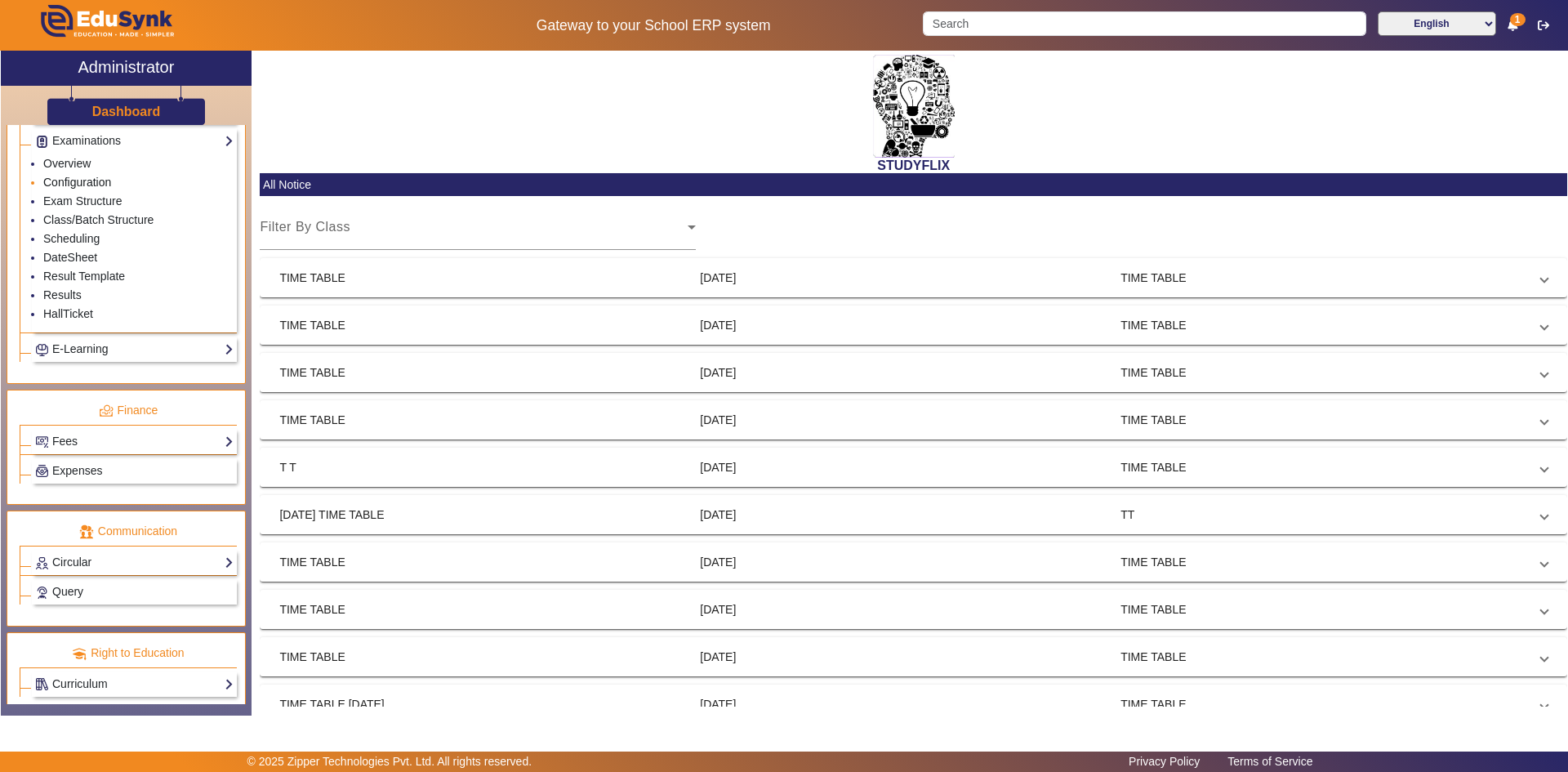
scroll to position [790, 0]
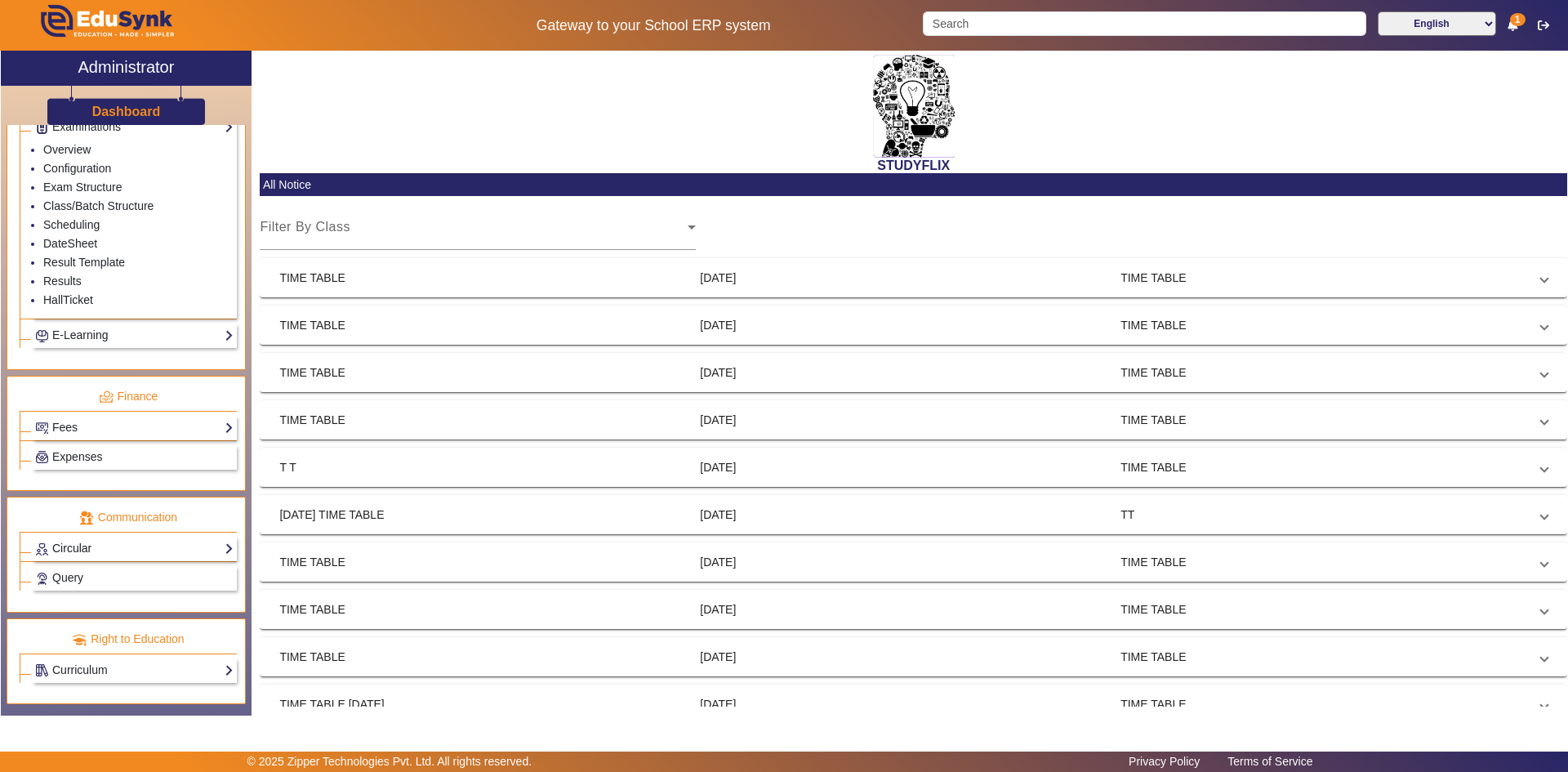
click at [64, 551] on link "Circular" at bounding box center [135, 548] width 199 height 19
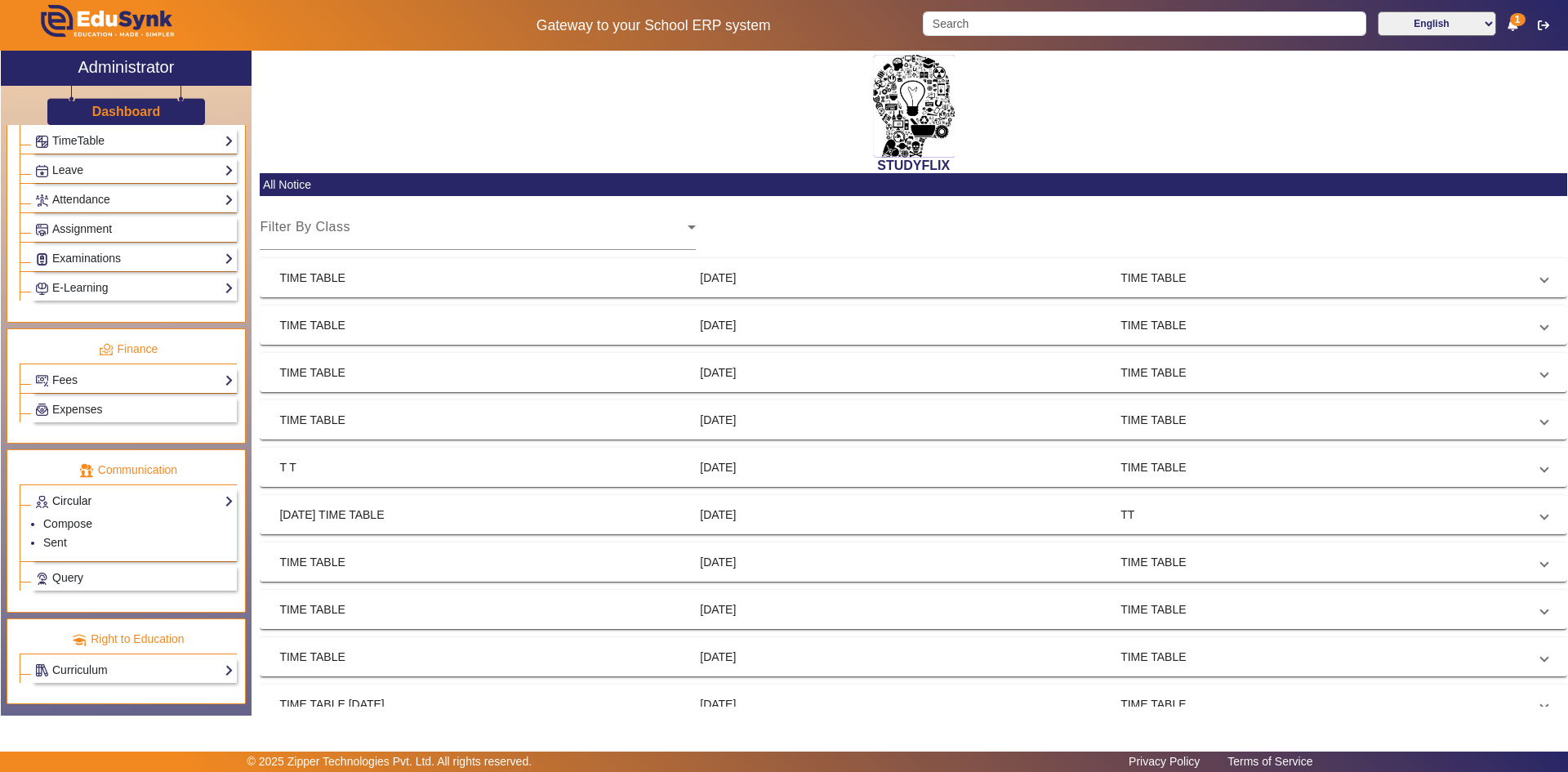
scroll to position [658, 0]
click at [70, 527] on link "Compose" at bounding box center [68, 524] width 49 height 13
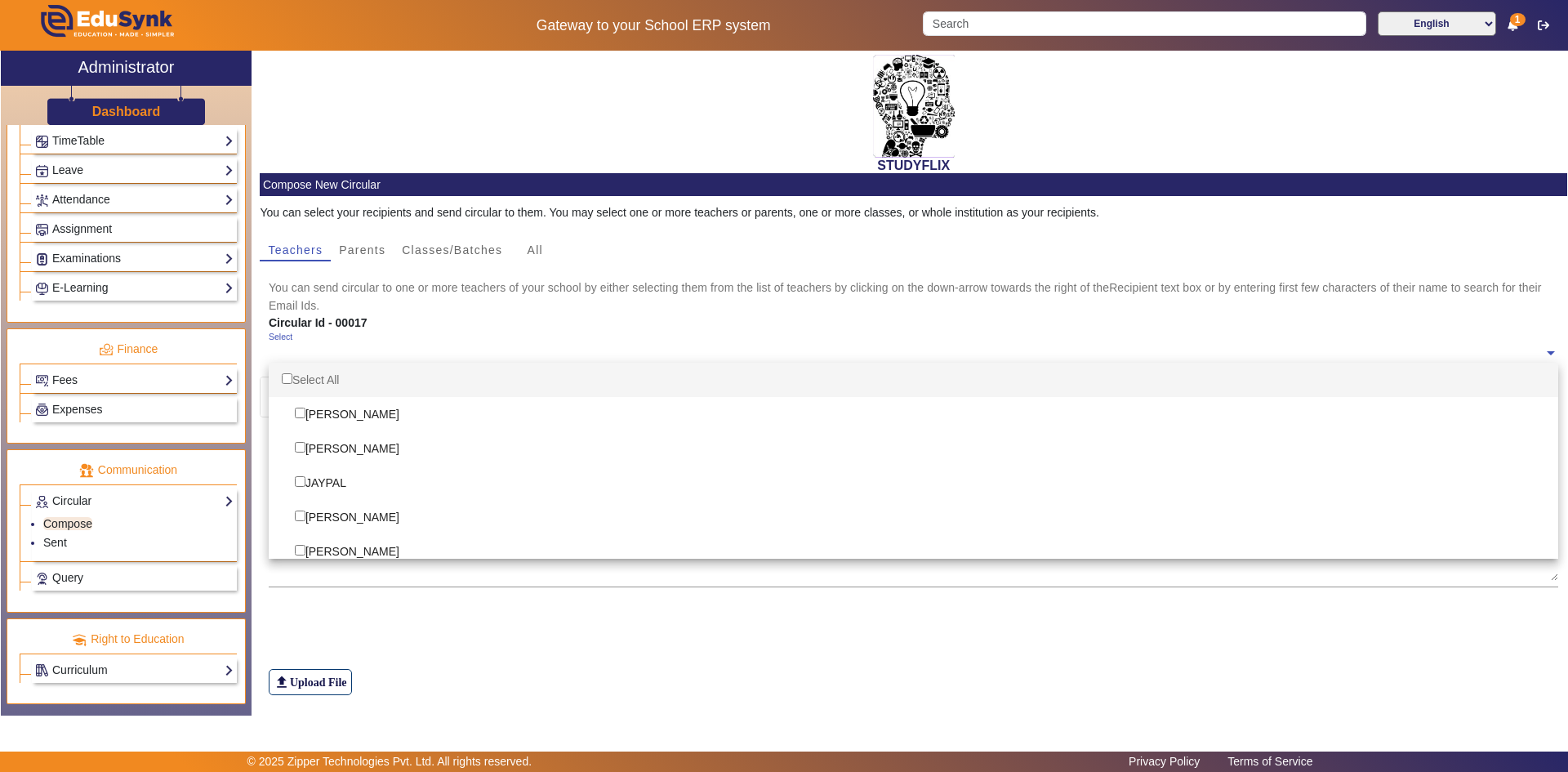
click at [313, 357] on input "text" at bounding box center [906, 353] width 1276 height 15
click at [312, 377] on div "Select All" at bounding box center [914, 380] width 1291 height 34
checkbox input "true"
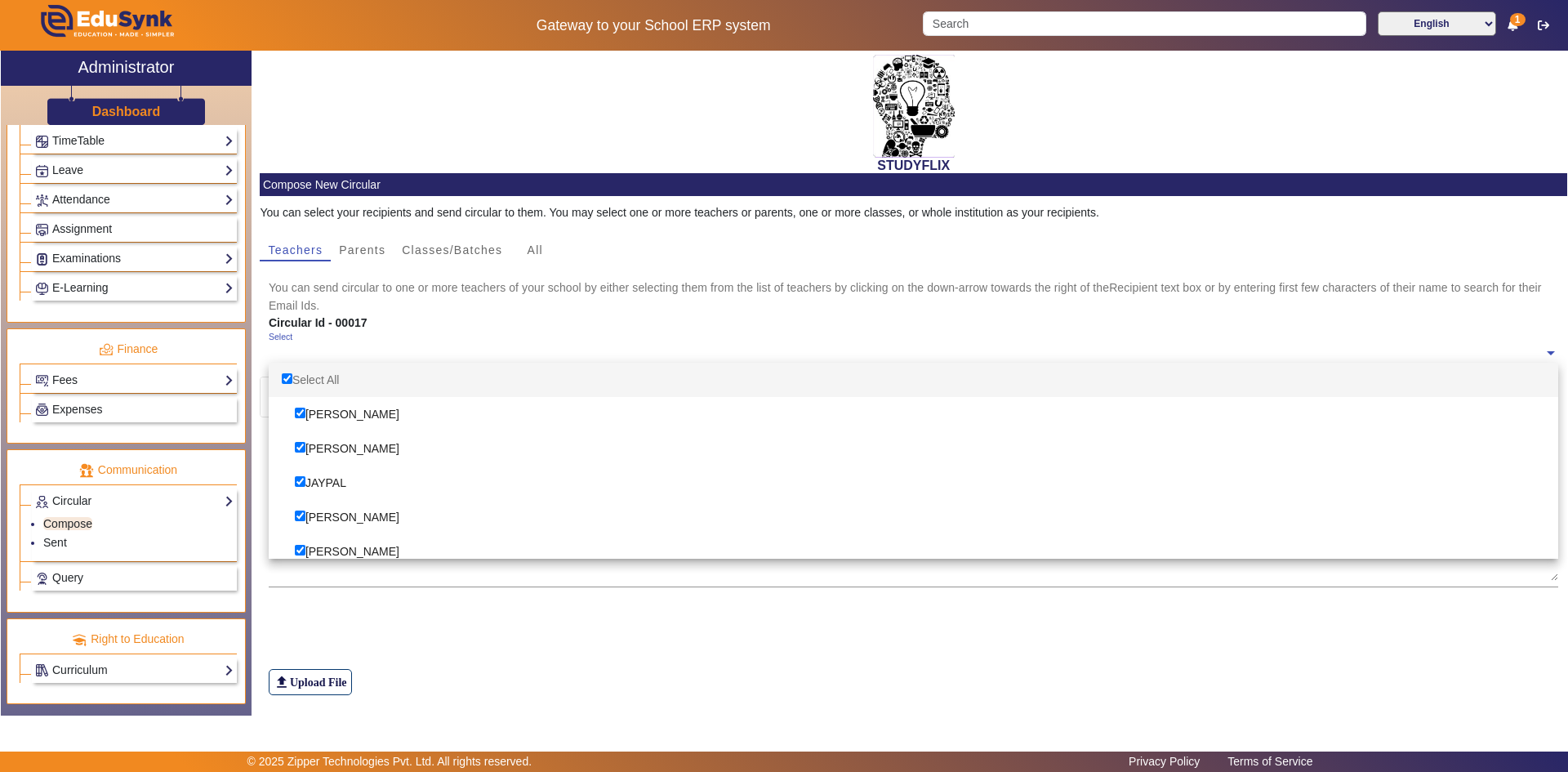
checkbox input "true"
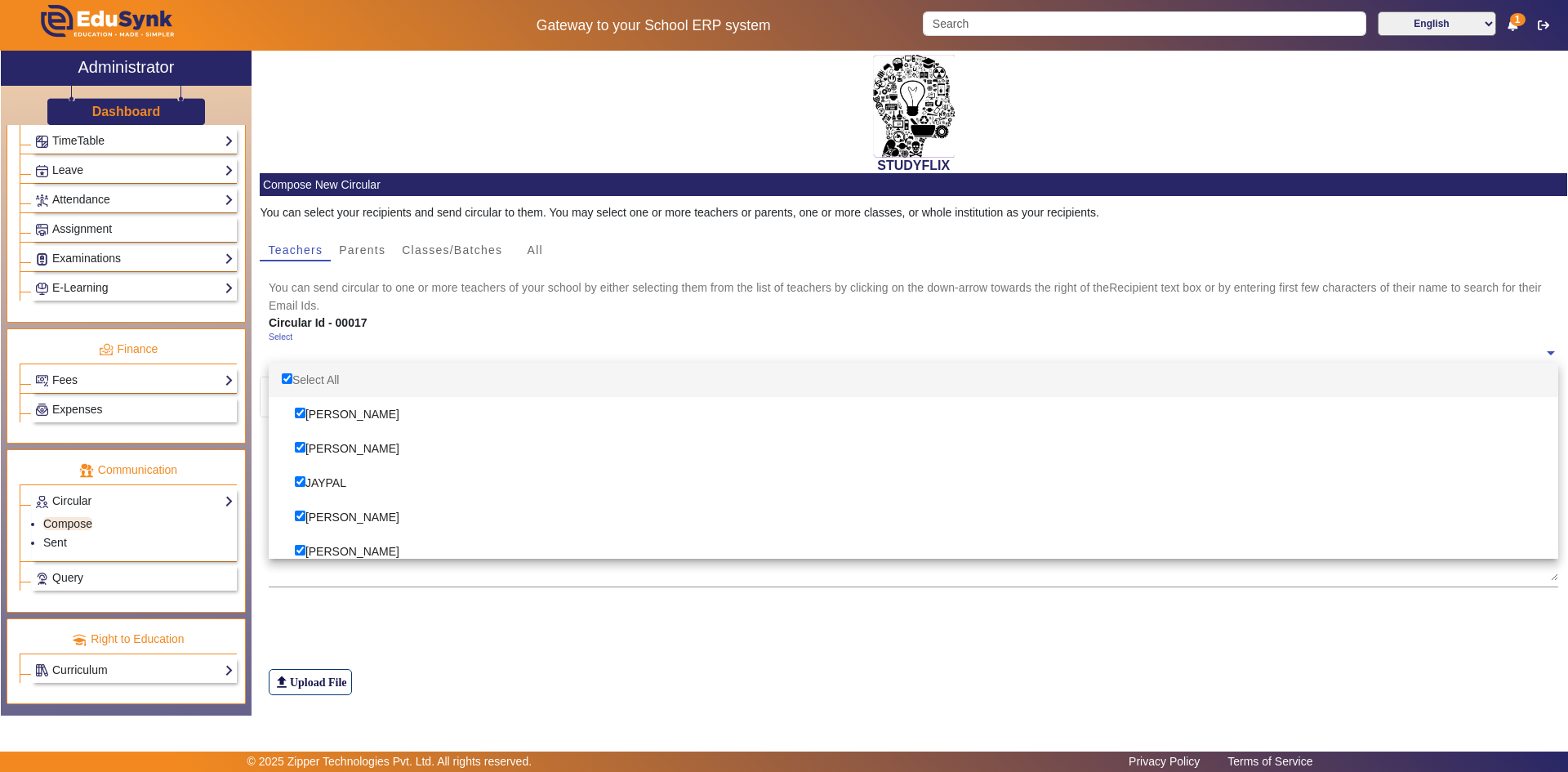
checkbox input "true"
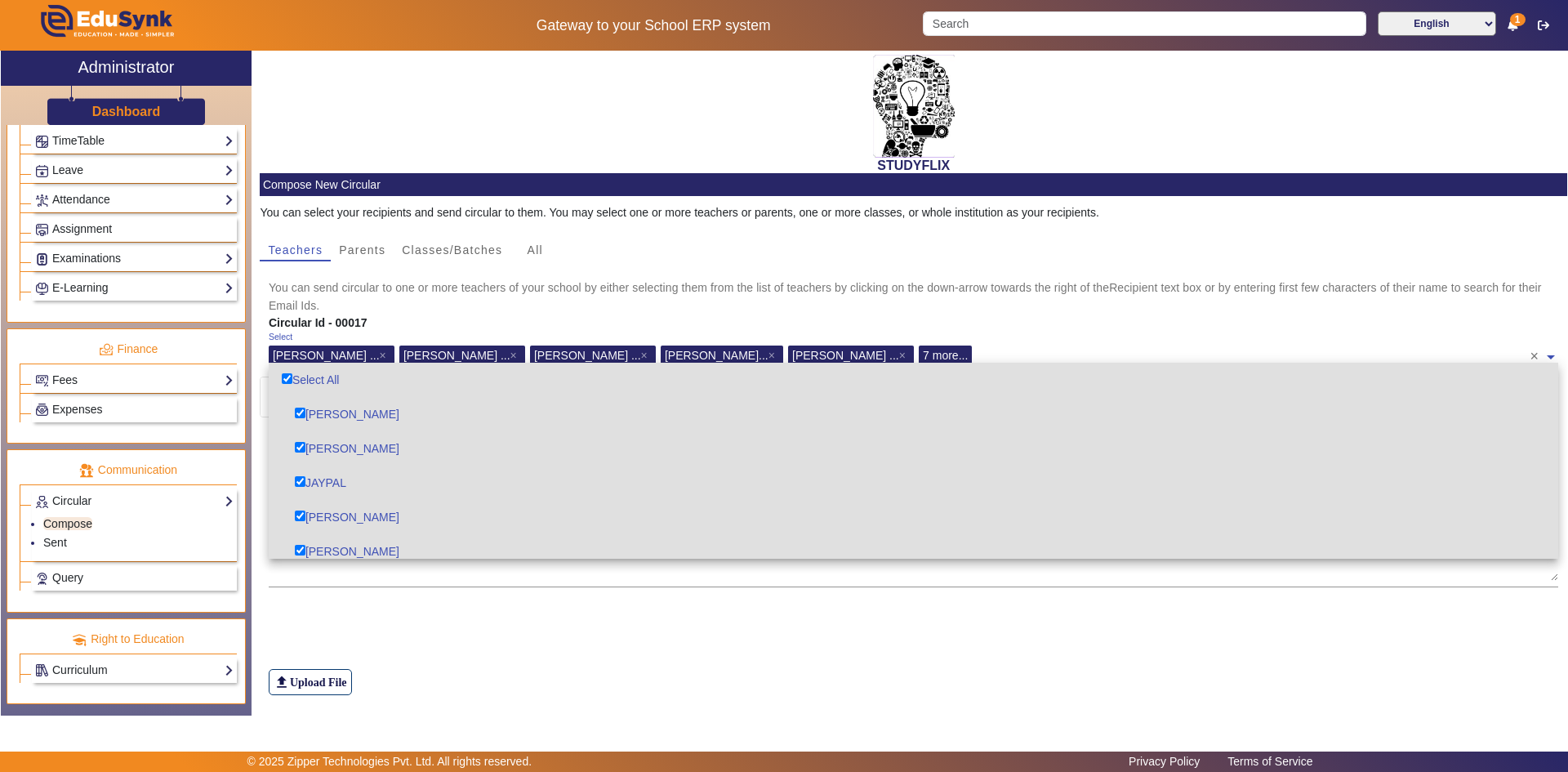
click at [330, 331] on div "Select [PERSON_NAME] ... × [PERSON_NAME] ... × [PERSON_NAME] ... × [PERSON_NAME…" at bounding box center [914, 352] width 1291 height 42
click at [422, 329] on div "Circular Id - 00017" at bounding box center [695, 322] width 871 height 17
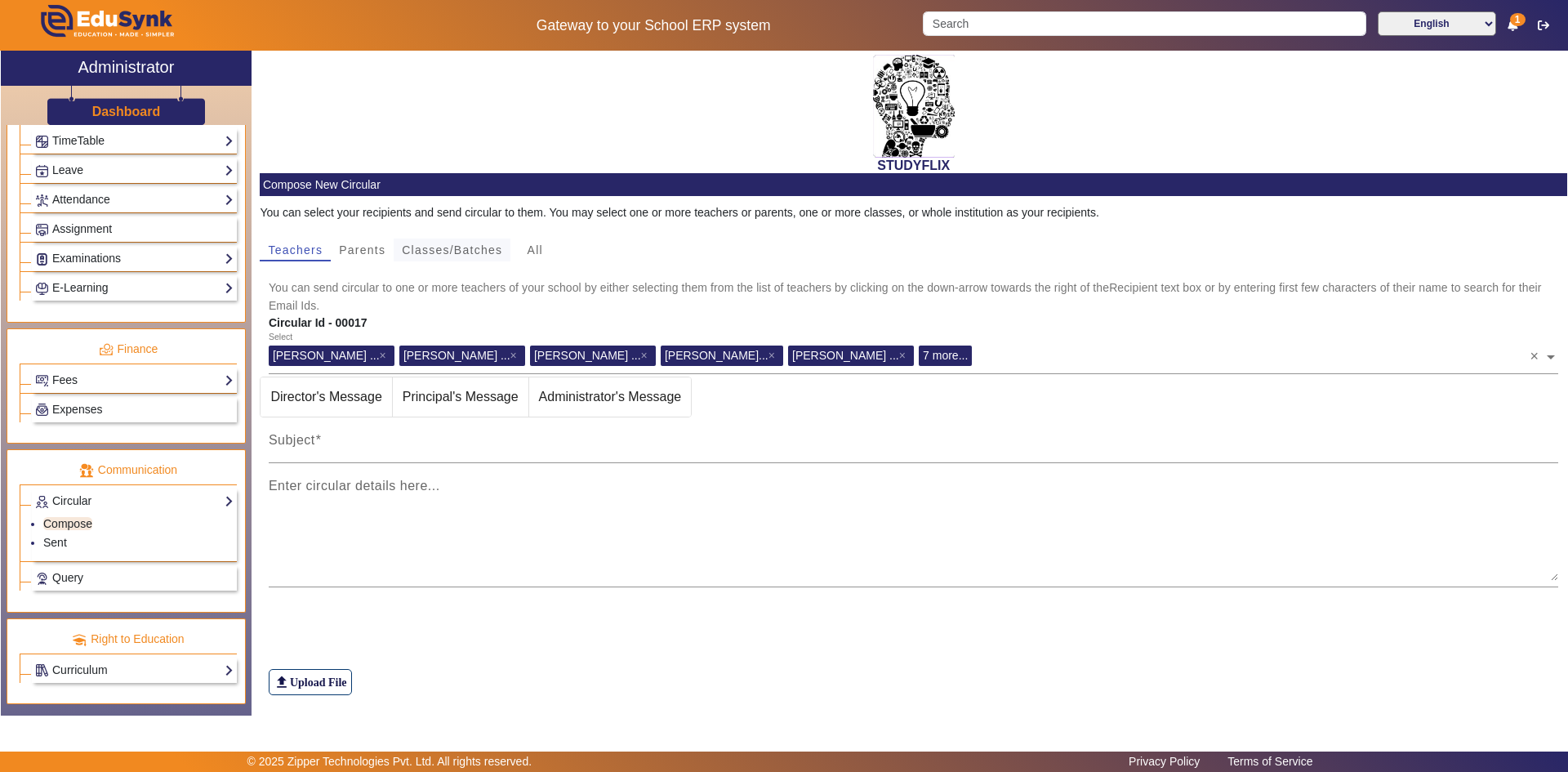
click at [460, 252] on span "Classes/Batches" at bounding box center [451, 250] width 100 height 12
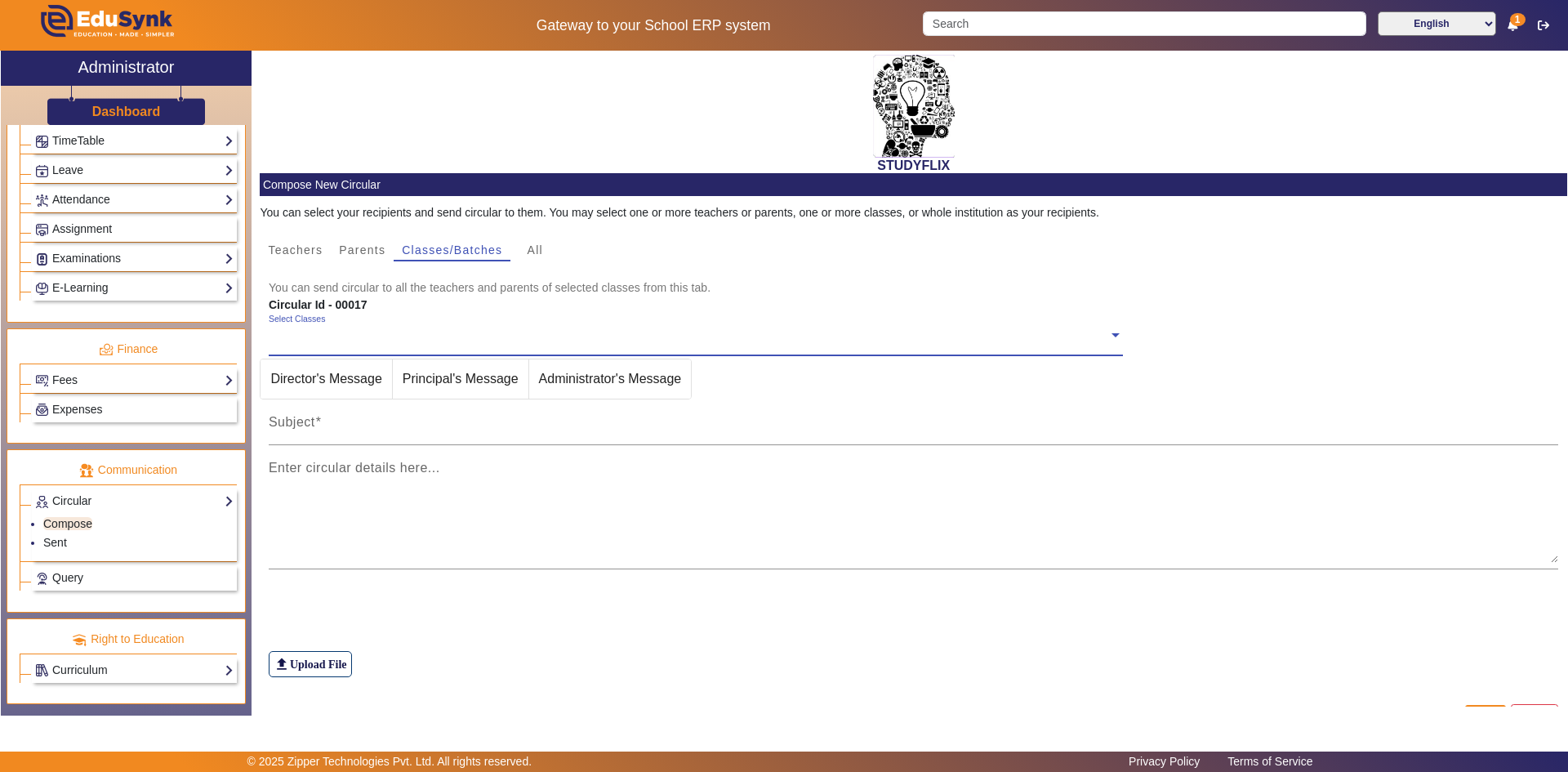
click at [380, 323] on div "Select Classes" at bounding box center [689, 330] width 840 height 35
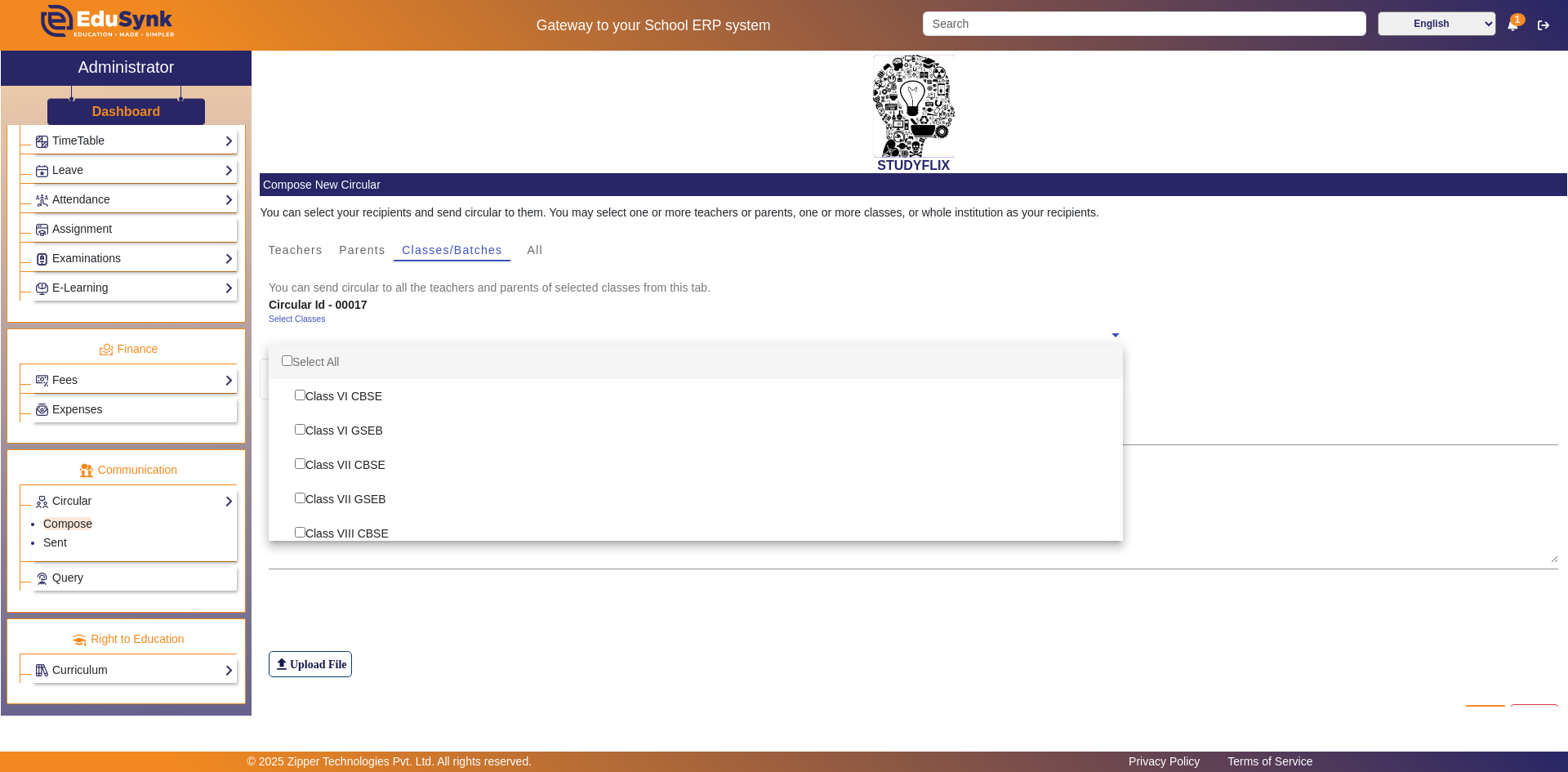
click at [348, 363] on div "Select All" at bounding box center [696, 362] width 854 height 34
checkbox input "true"
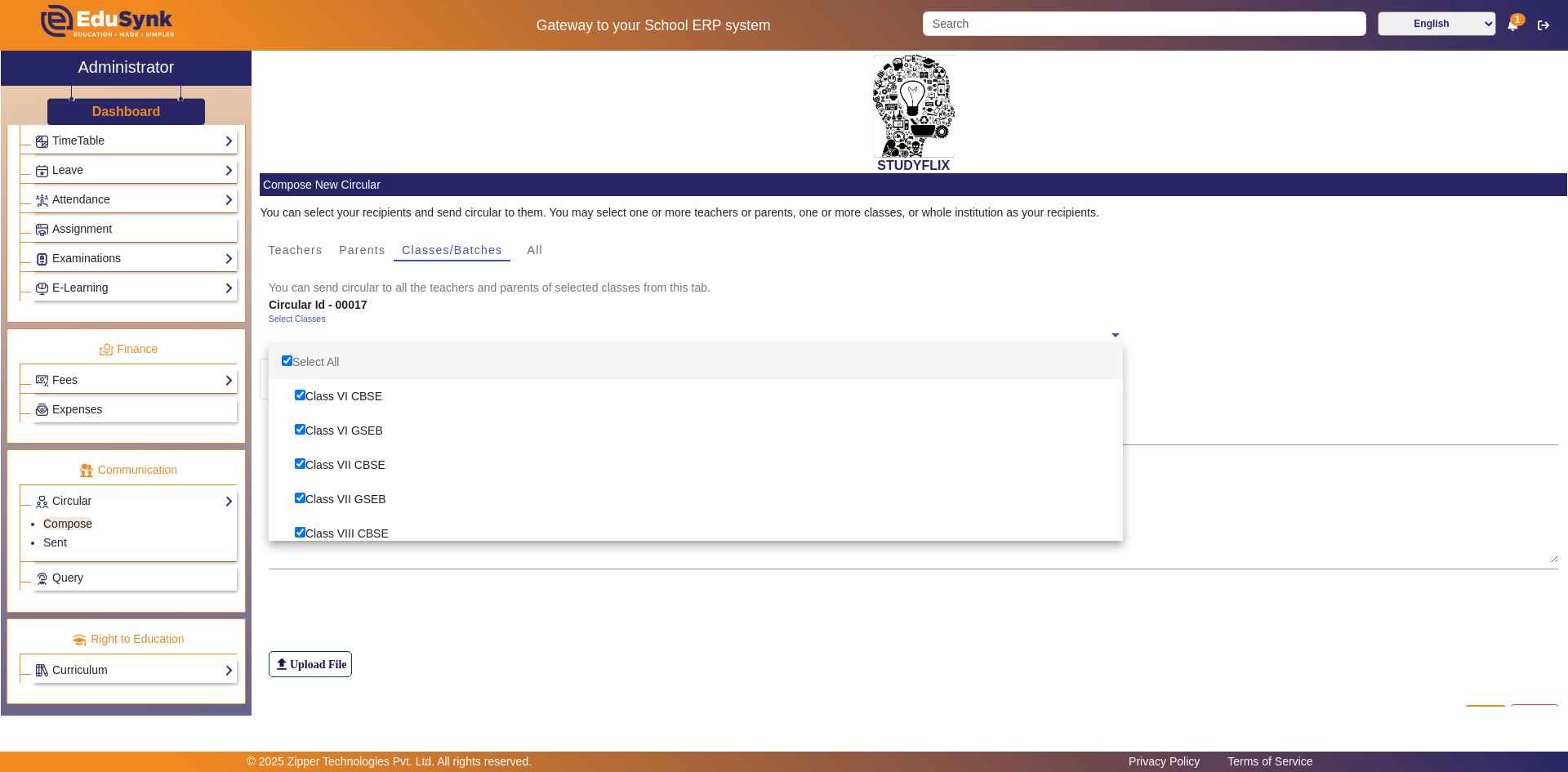
checkbox input "true"
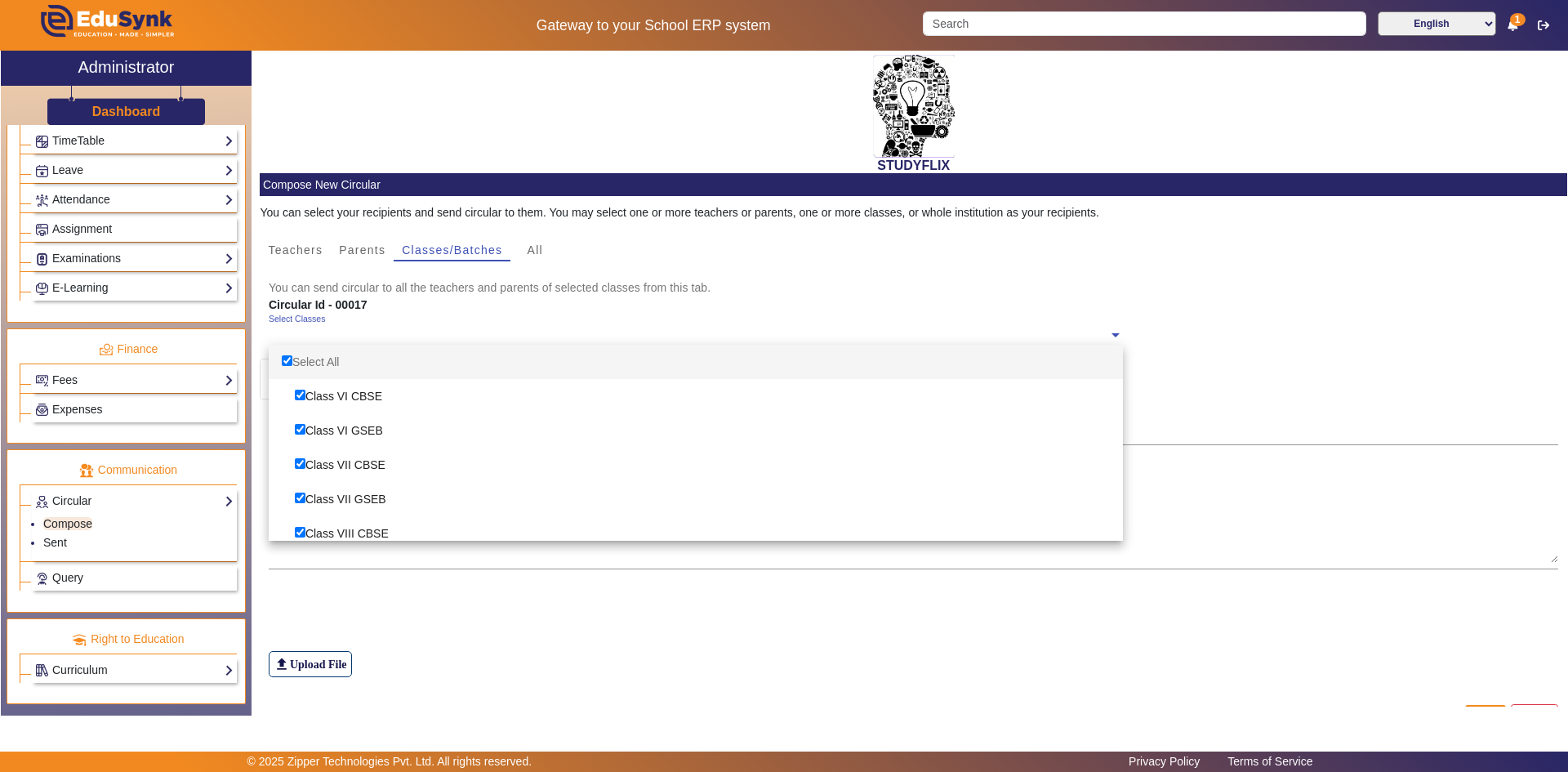
checkbox input "true"
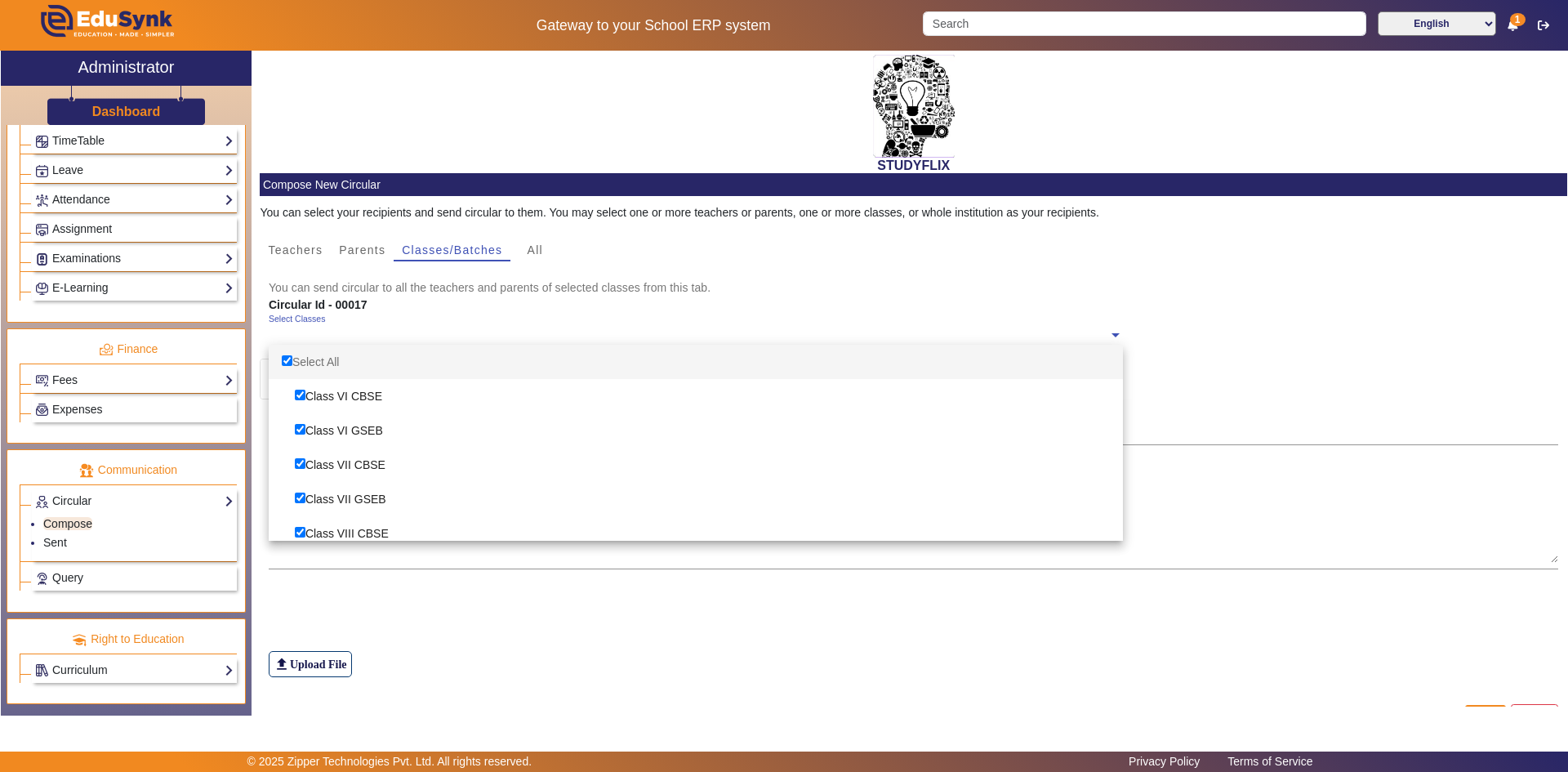
checkbox input "true"
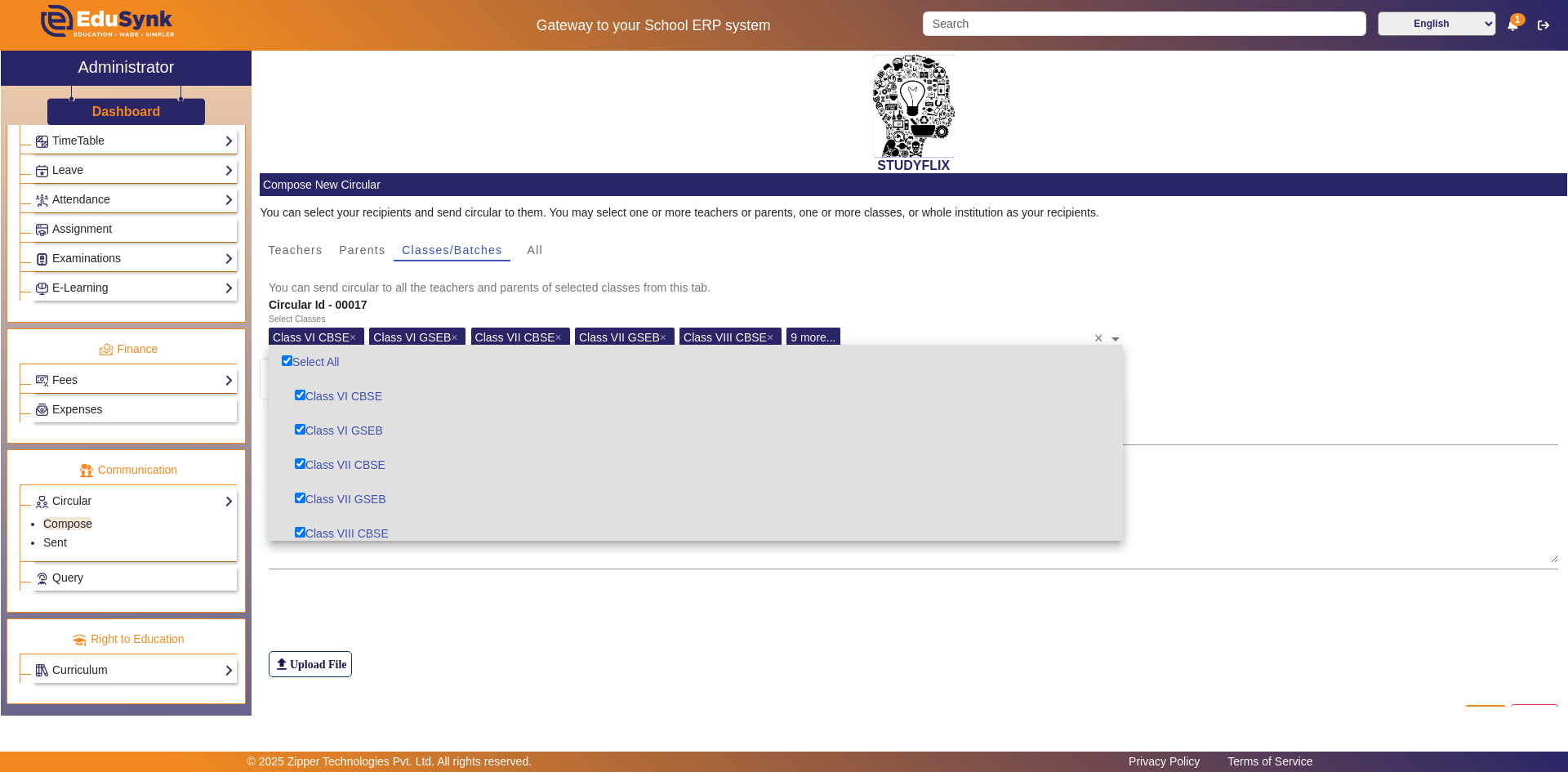
click at [950, 309] on div "Circular Id - 00017" at bounding box center [695, 304] width 871 height 17
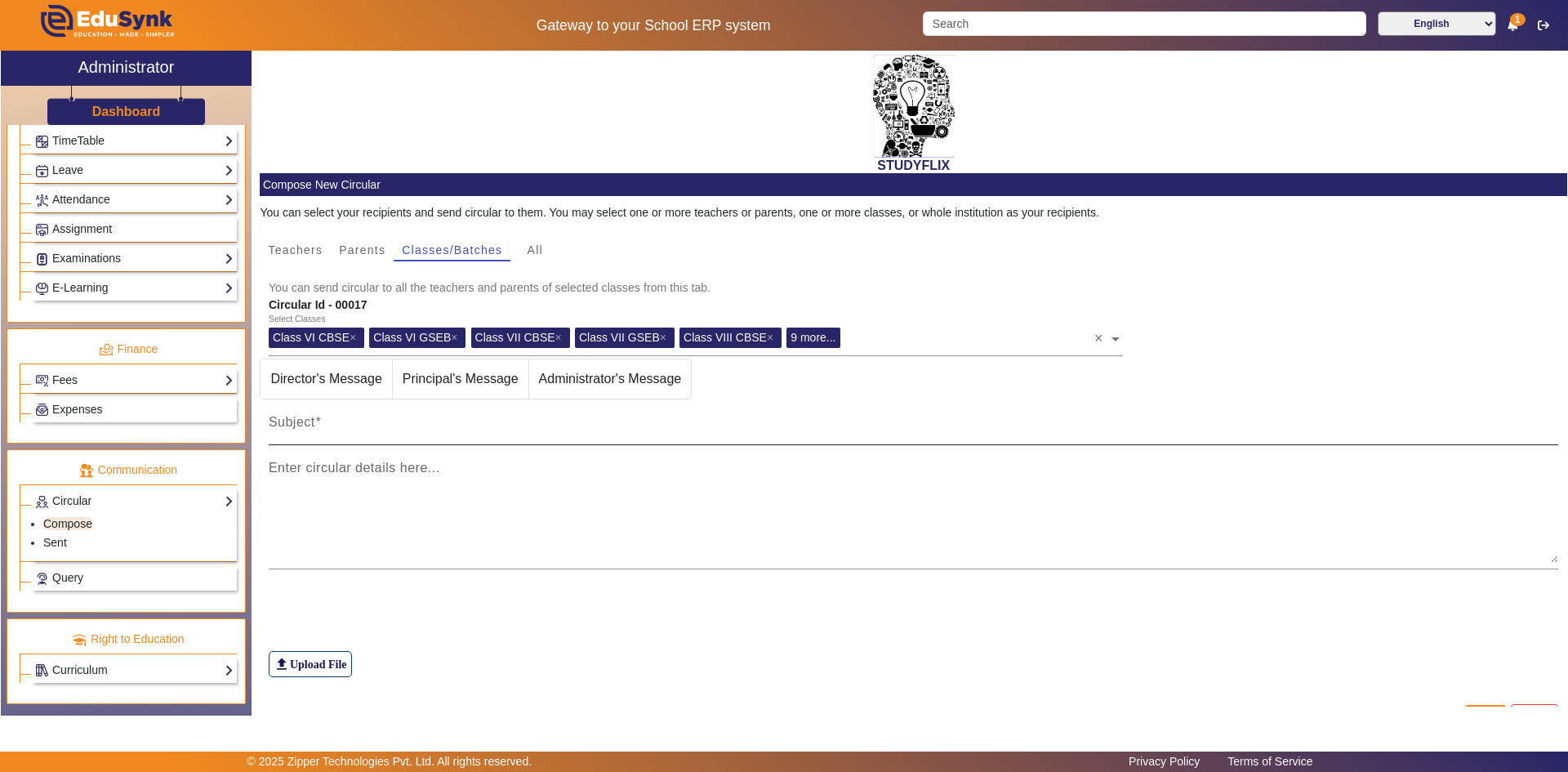
click at [394, 441] on div "Subject" at bounding box center [914, 422] width 1291 height 46
type input "TIME TABLE [DATE]"
click at [401, 468] on mat-label "Enter circular details here..." at bounding box center [355, 467] width 172 height 14
click at [401, 468] on textarea "Enter circular details here..." at bounding box center [914, 514] width 1291 height 98
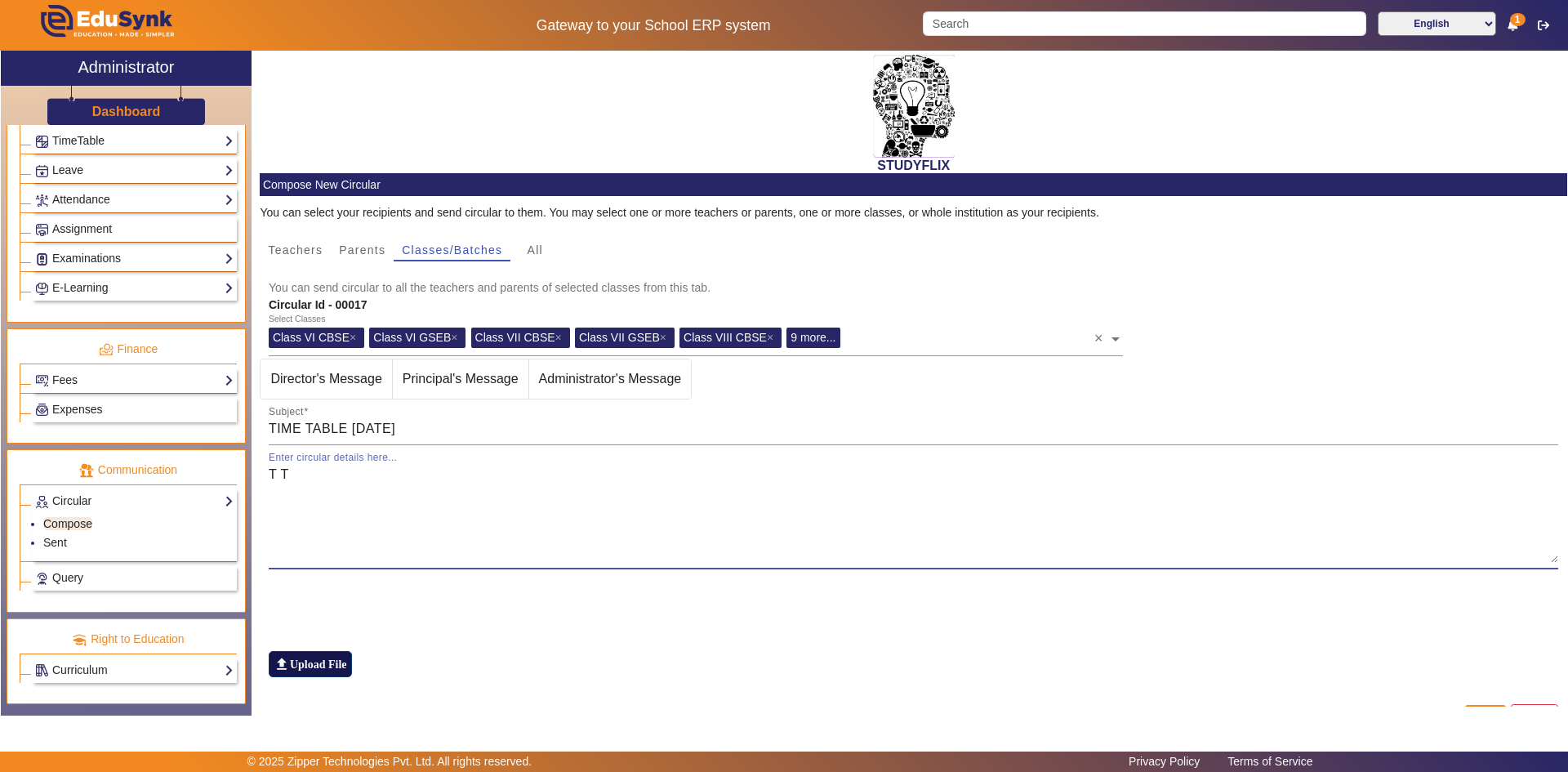
type textarea "T T"
click at [318, 658] on label "file_upload Upload File" at bounding box center [311, 664] width 83 height 26
click at [0, 0] on input "file_upload Upload File" at bounding box center [0, 0] width 0 height 0
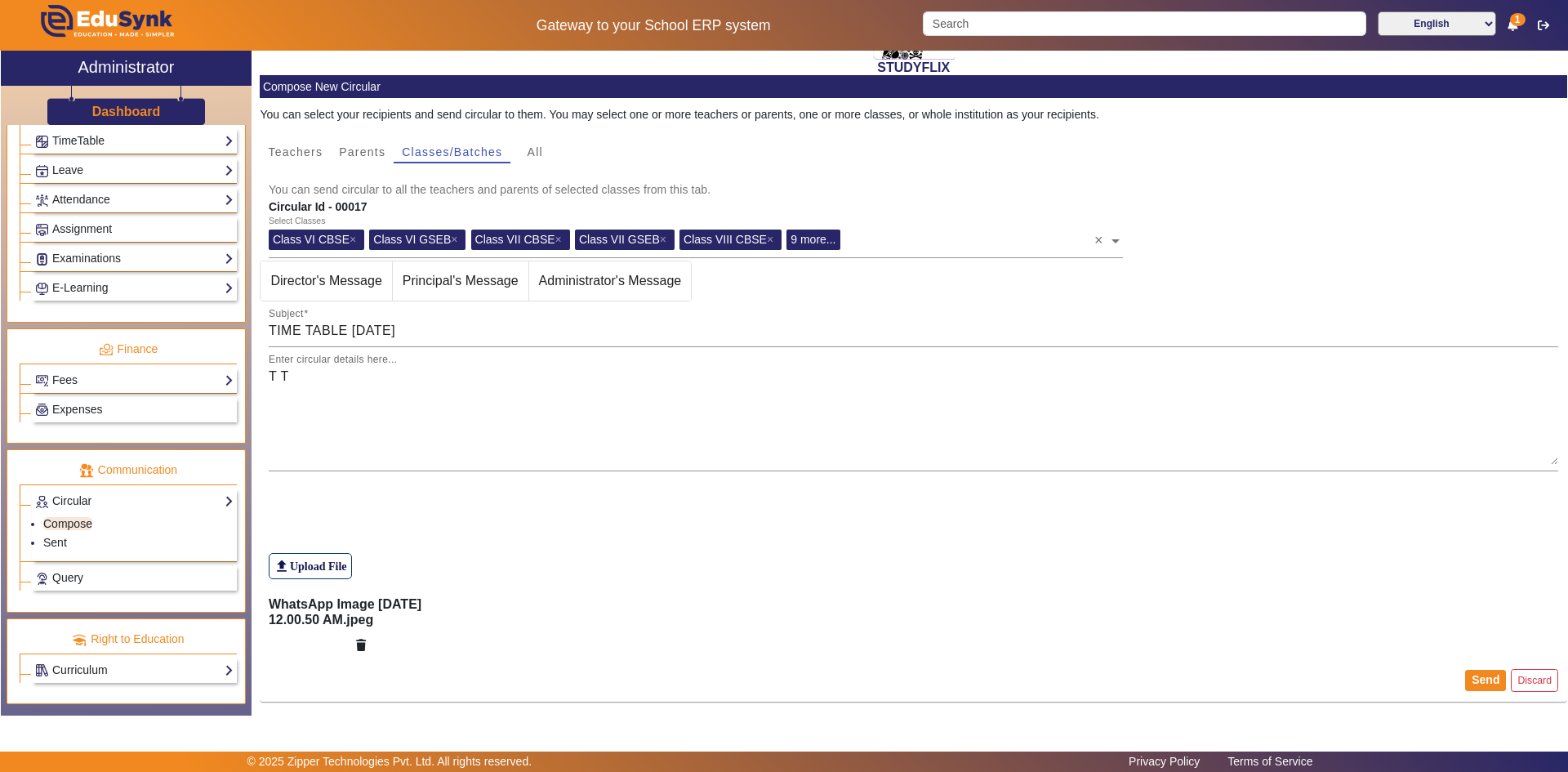
scroll to position [100, 0]
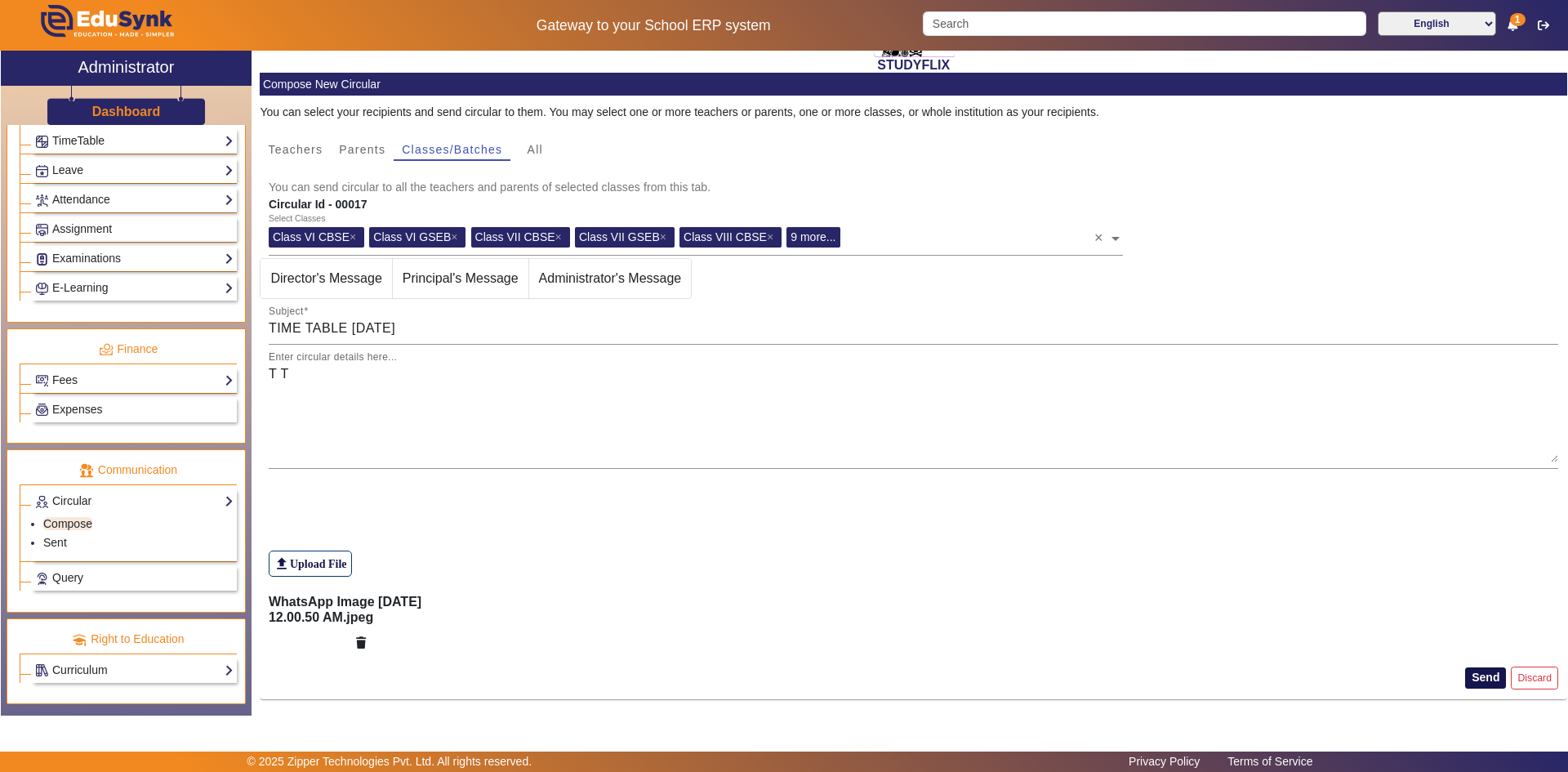
click at [1484, 677] on button "Send" at bounding box center [1485, 678] width 41 height 22
